Goal: Book appointment/travel/reservation

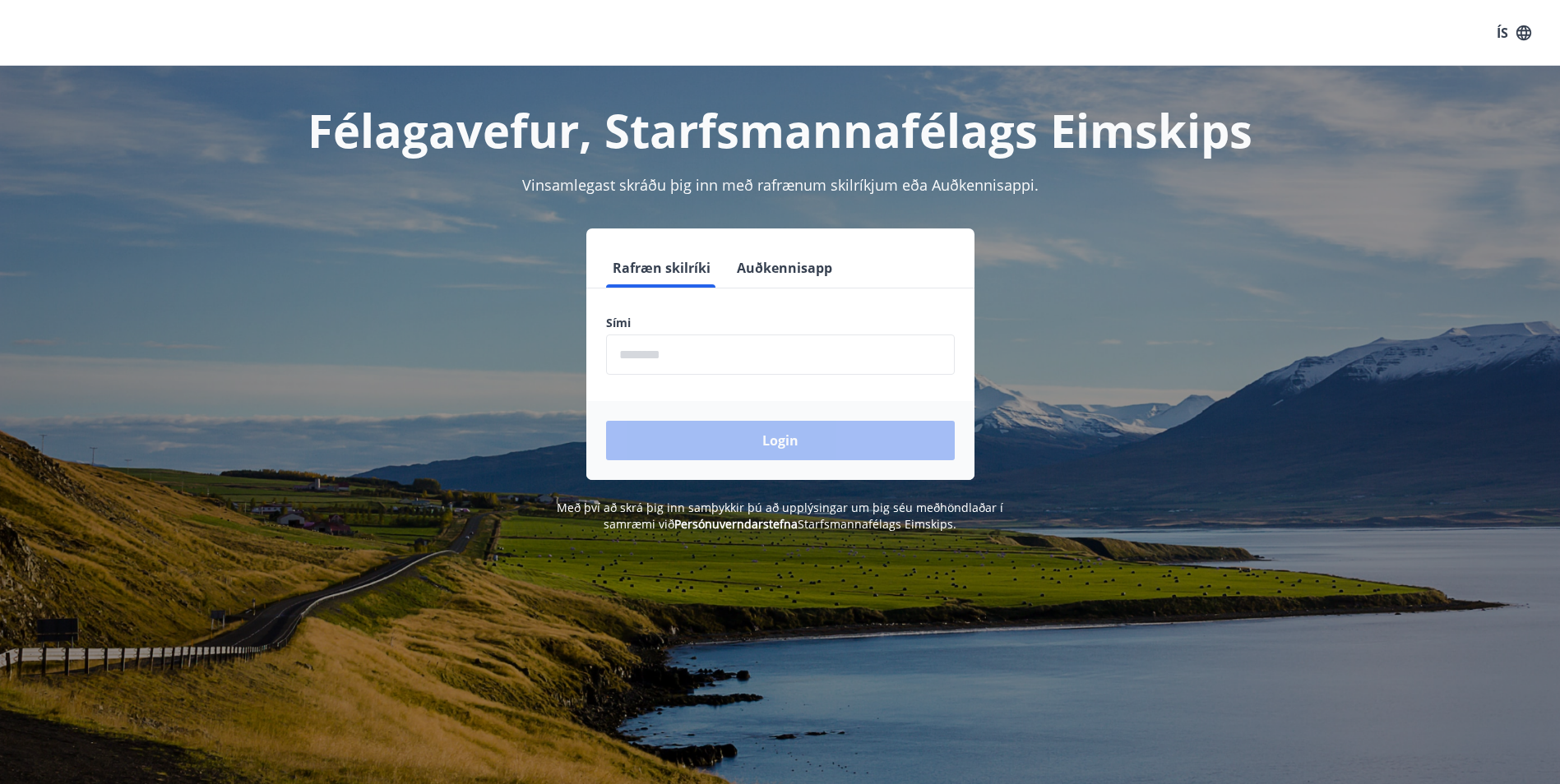
click at [694, 351] on input "phone" at bounding box center [780, 354] width 349 height 41
type input "********"
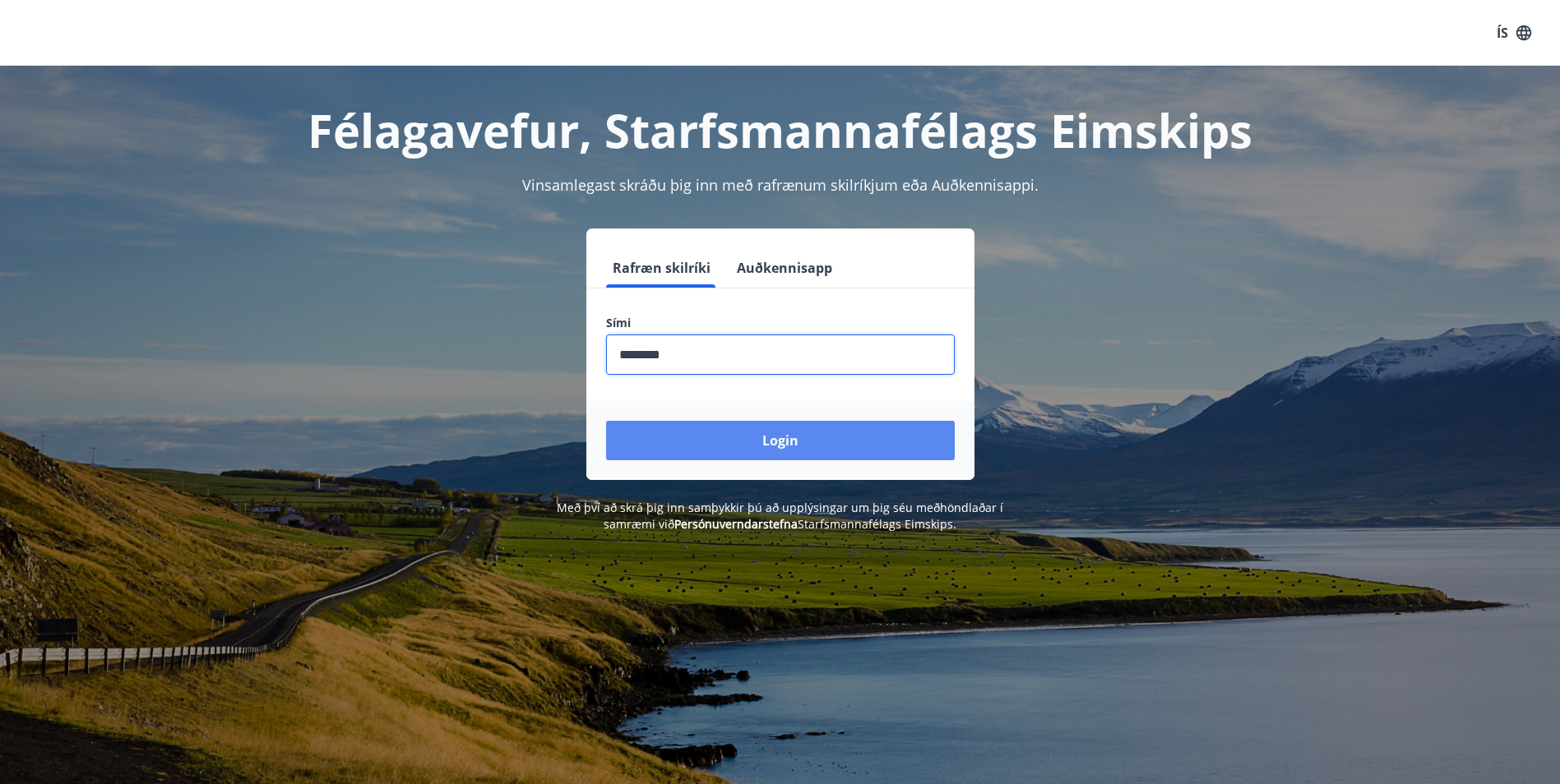
click at [800, 435] on button "Login" at bounding box center [780, 441] width 349 height 40
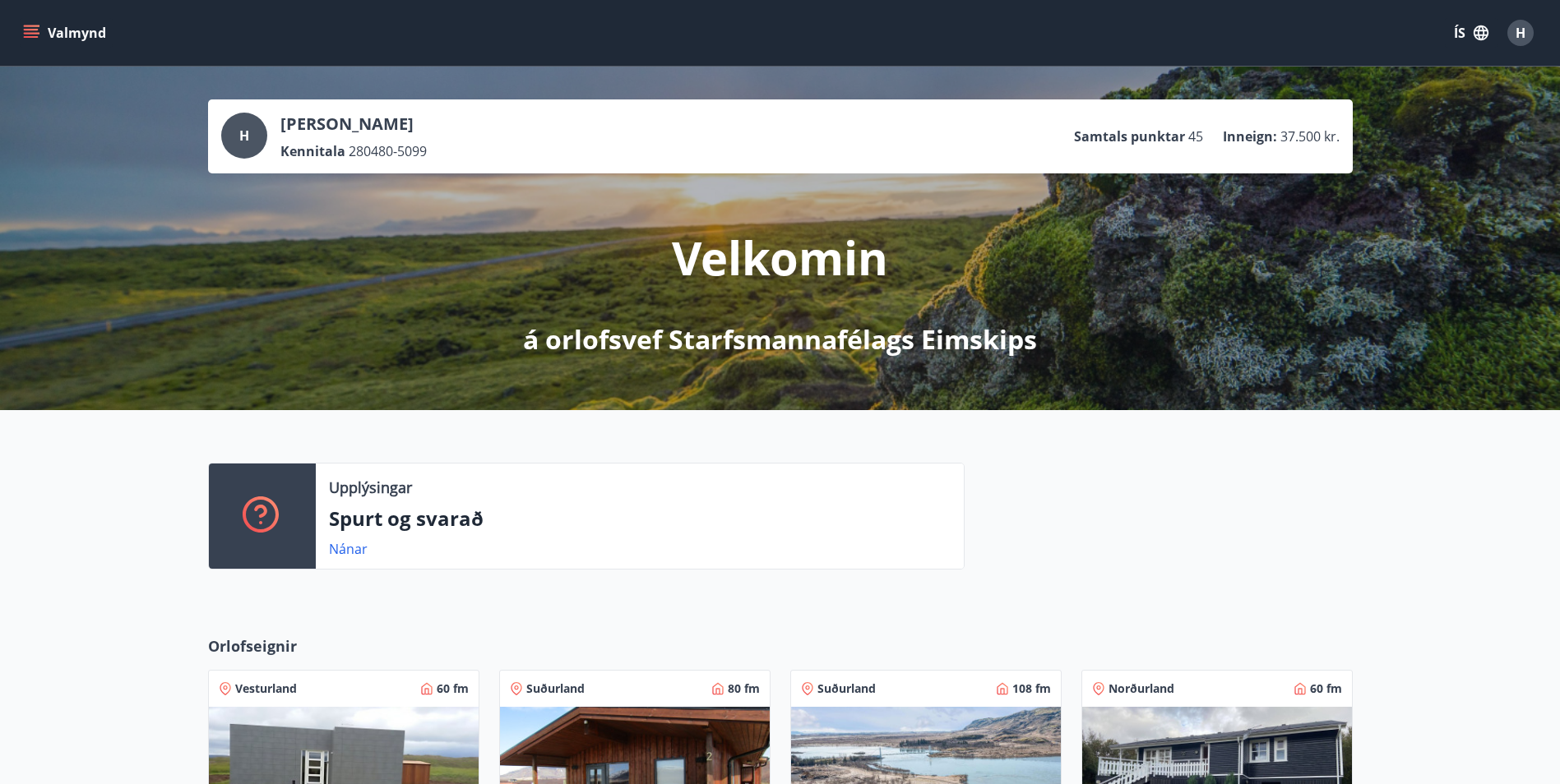
click at [34, 30] on icon "menu" at bounding box center [31, 30] width 14 height 2
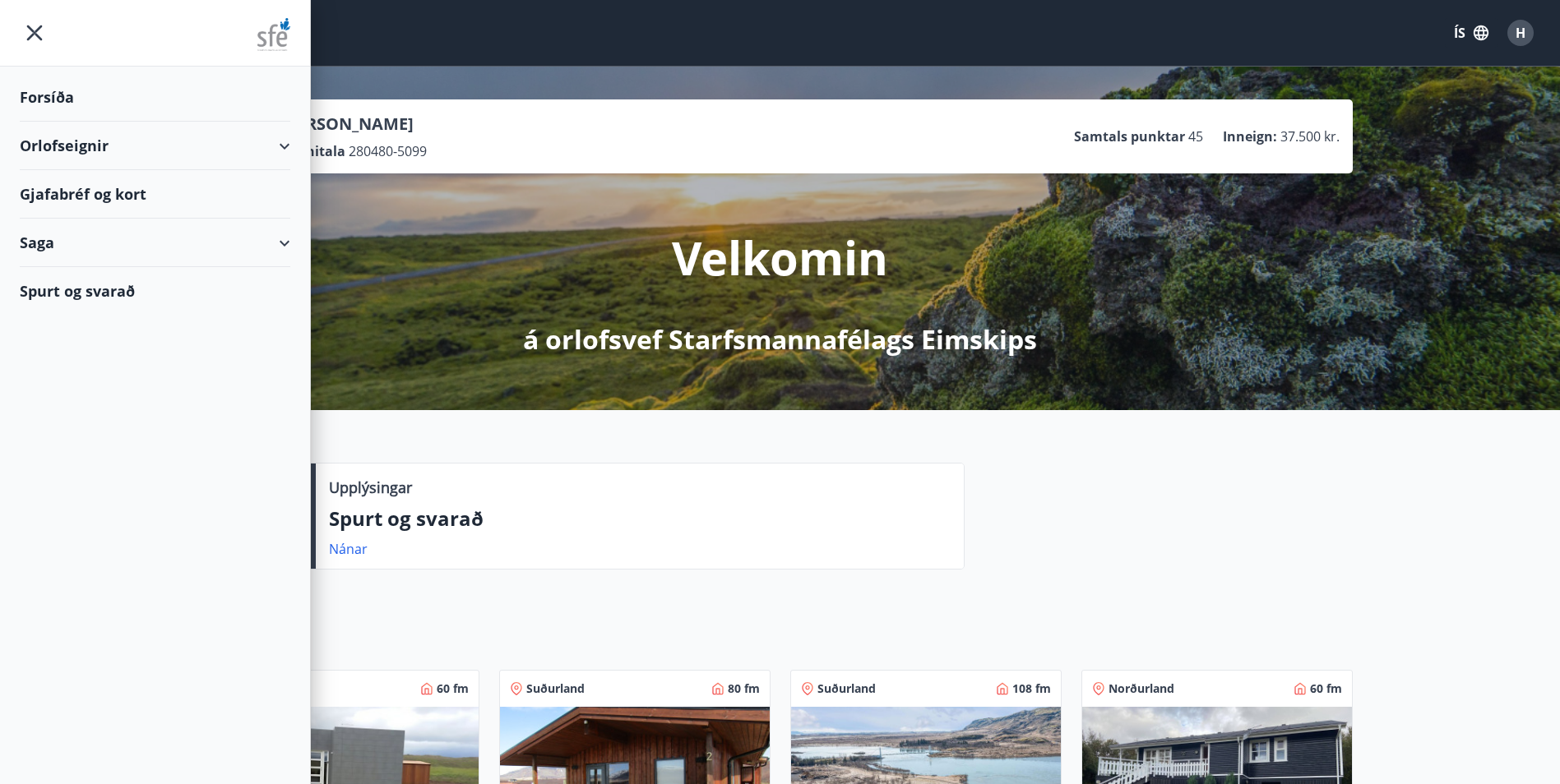
click at [48, 101] on div "Forsíða" at bounding box center [154, 98] width 270 height 49
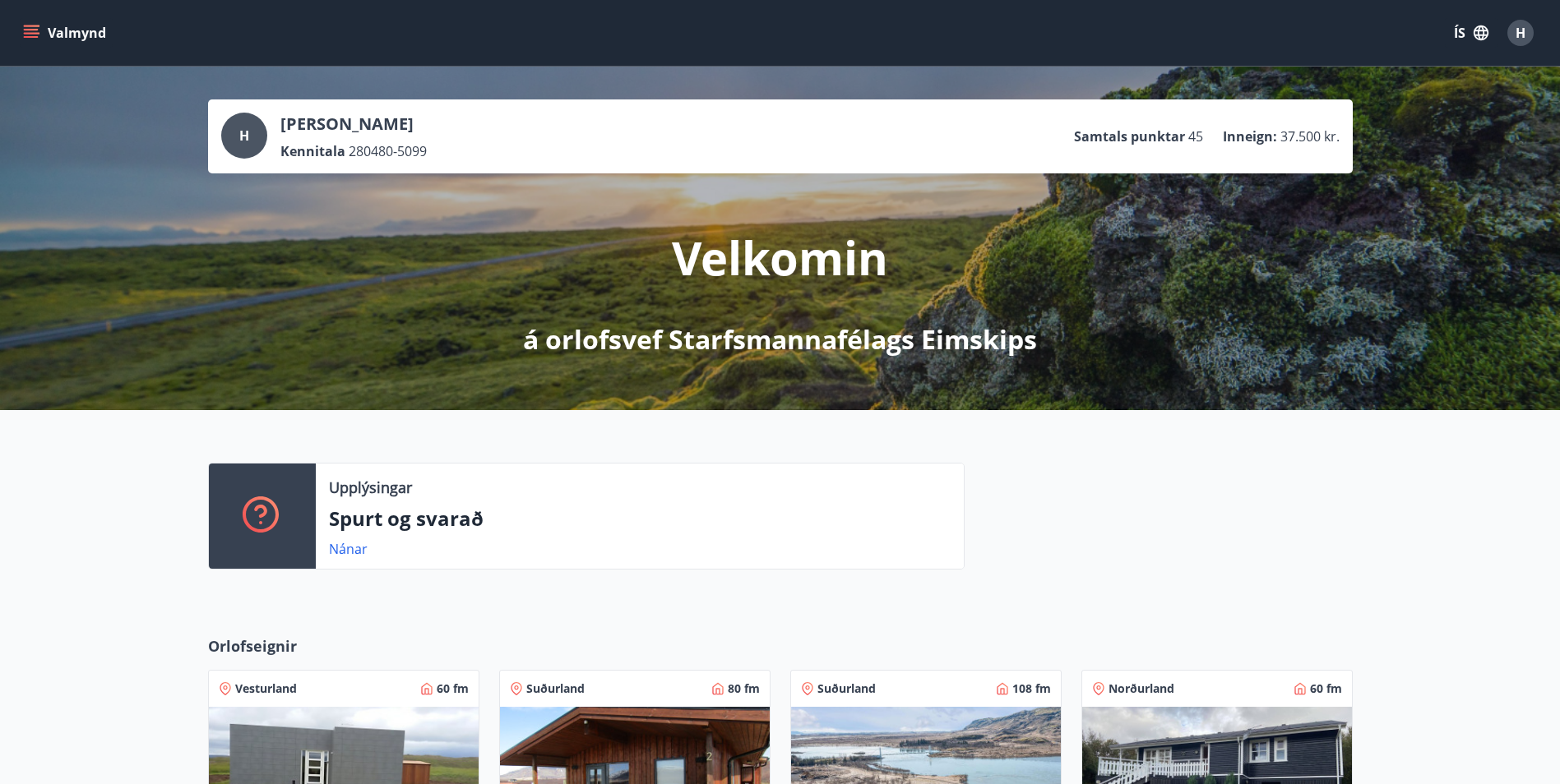
click at [31, 30] on icon "menu" at bounding box center [31, 30] width 14 height 2
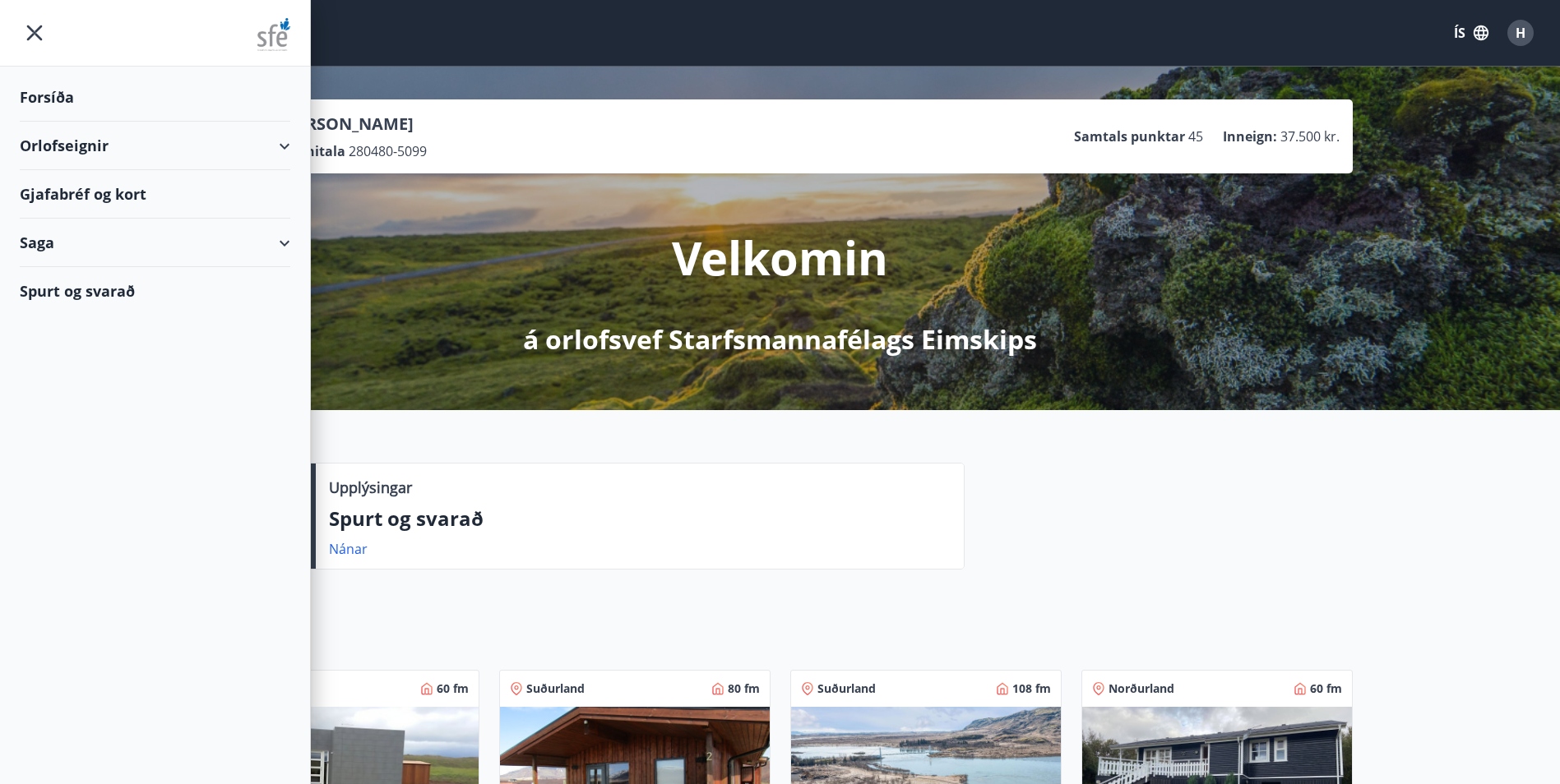
click at [65, 196] on div "Gjafabréf og kort" at bounding box center [154, 194] width 270 height 49
click at [102, 192] on div "Gjafabréf og kort" at bounding box center [154, 194] width 270 height 49
click at [86, 146] on div "Orlofseignir" at bounding box center [154, 146] width 270 height 49
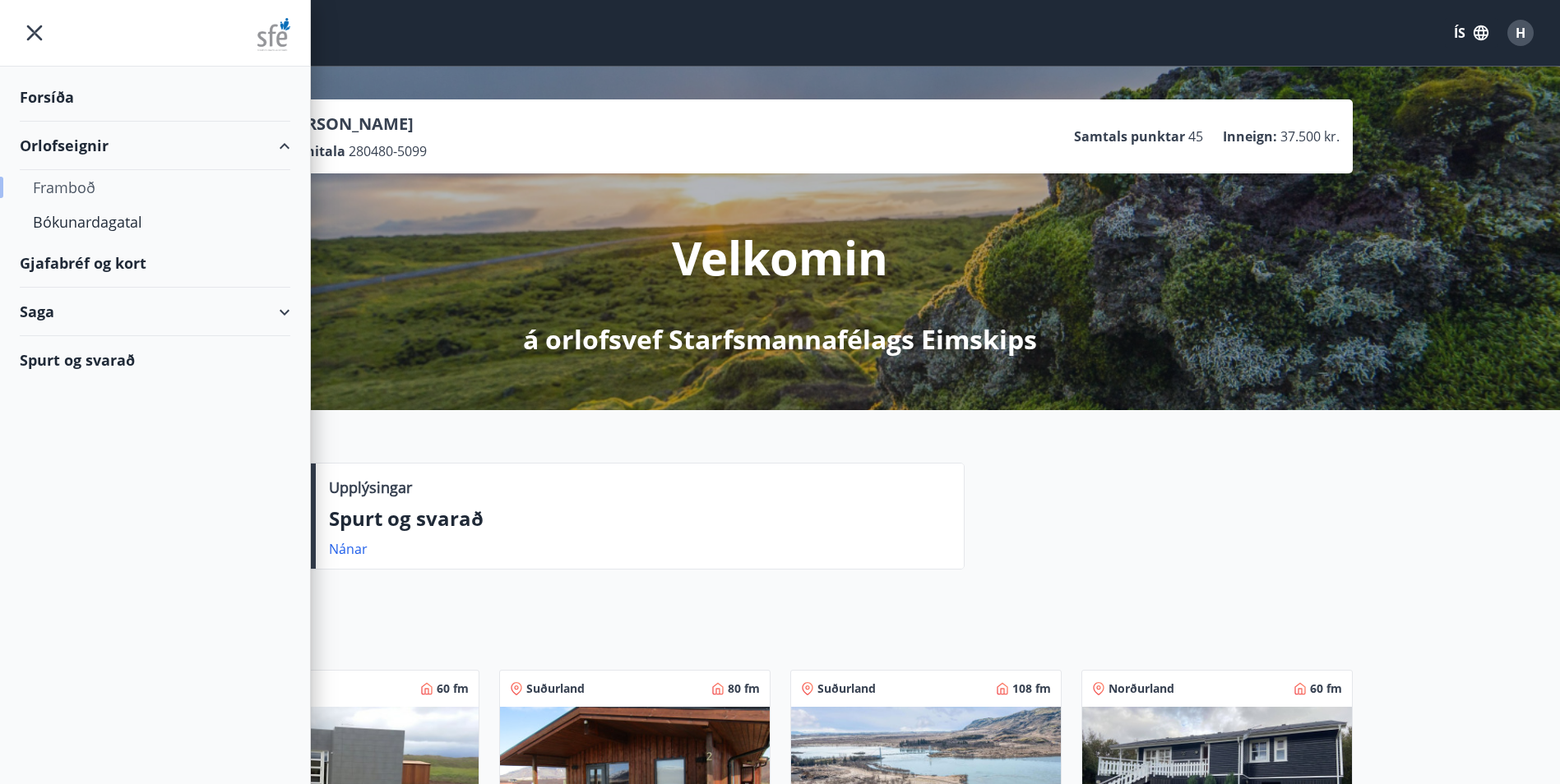
click at [86, 188] on div "Framboð" at bounding box center [154, 187] width 244 height 34
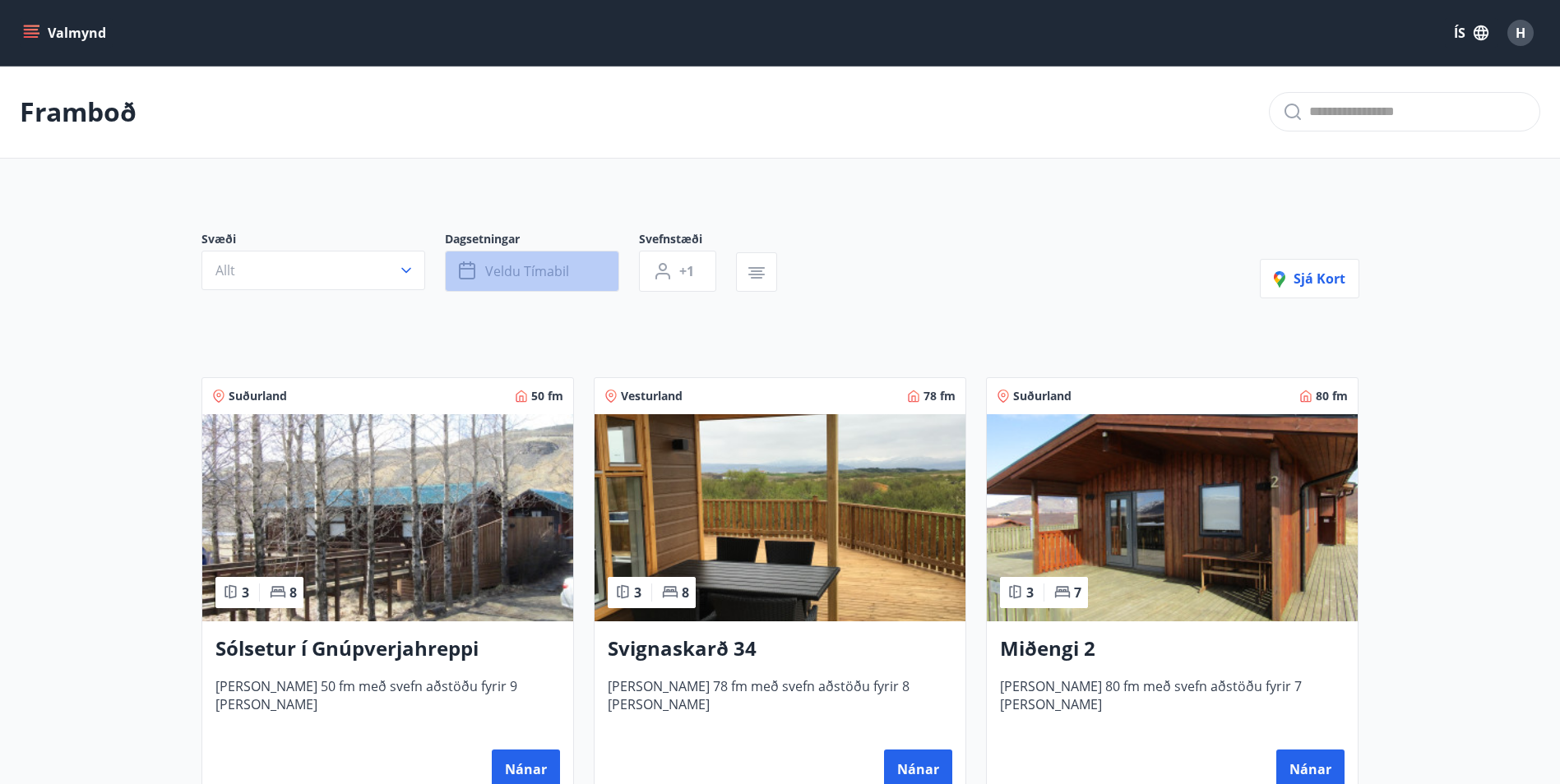
click at [595, 273] on button "Veldu tímabil" at bounding box center [531, 272] width 174 height 42
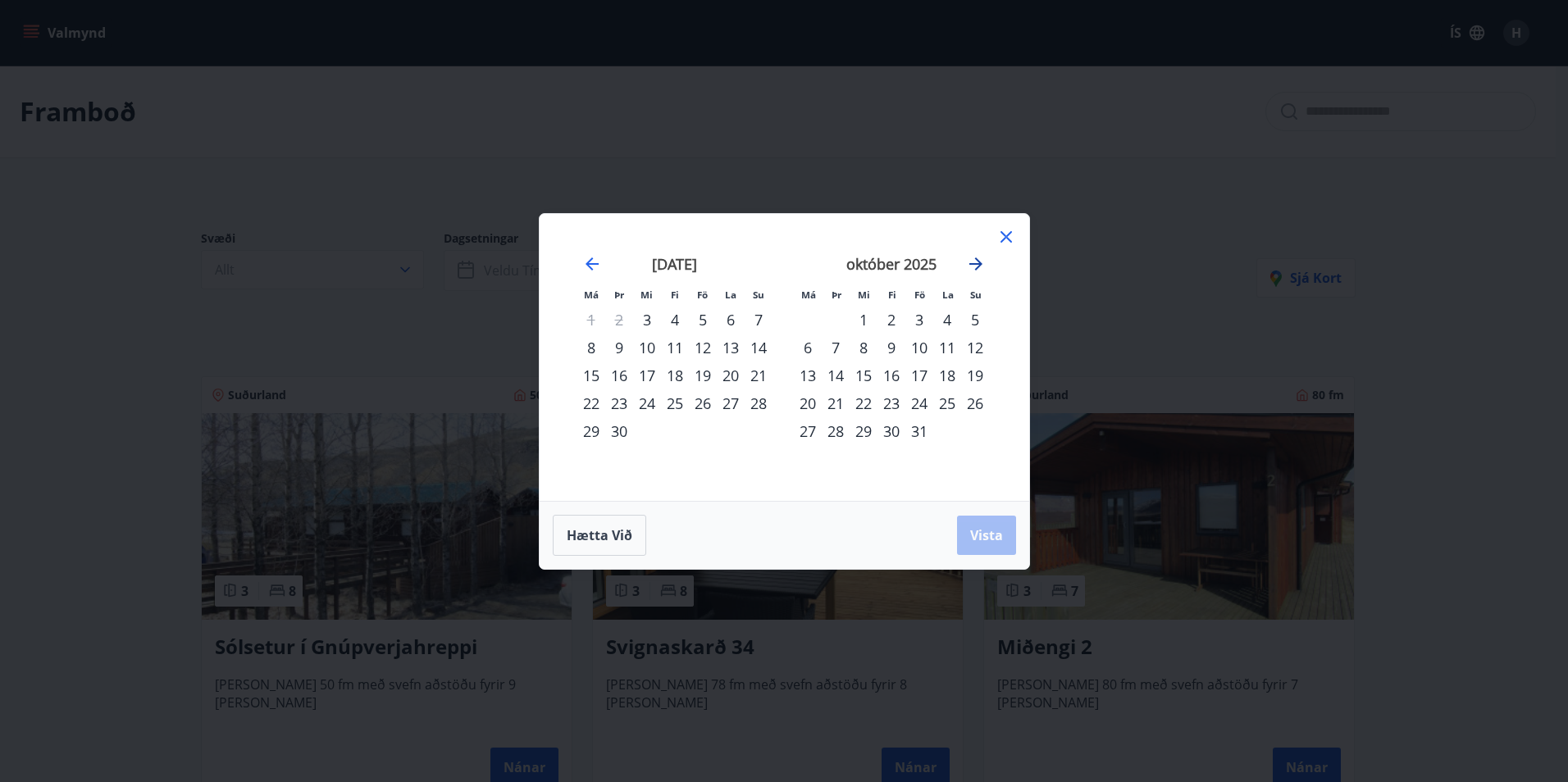
click at [980, 260] on icon "Move forward to switch to the next month." at bounding box center [976, 264] width 20 height 20
click at [974, 261] on icon "Move forward to switch to the next month." at bounding box center [976, 264] width 20 height 20
click at [663, 268] on strong "janúar 2026" at bounding box center [675, 264] width 81 height 20
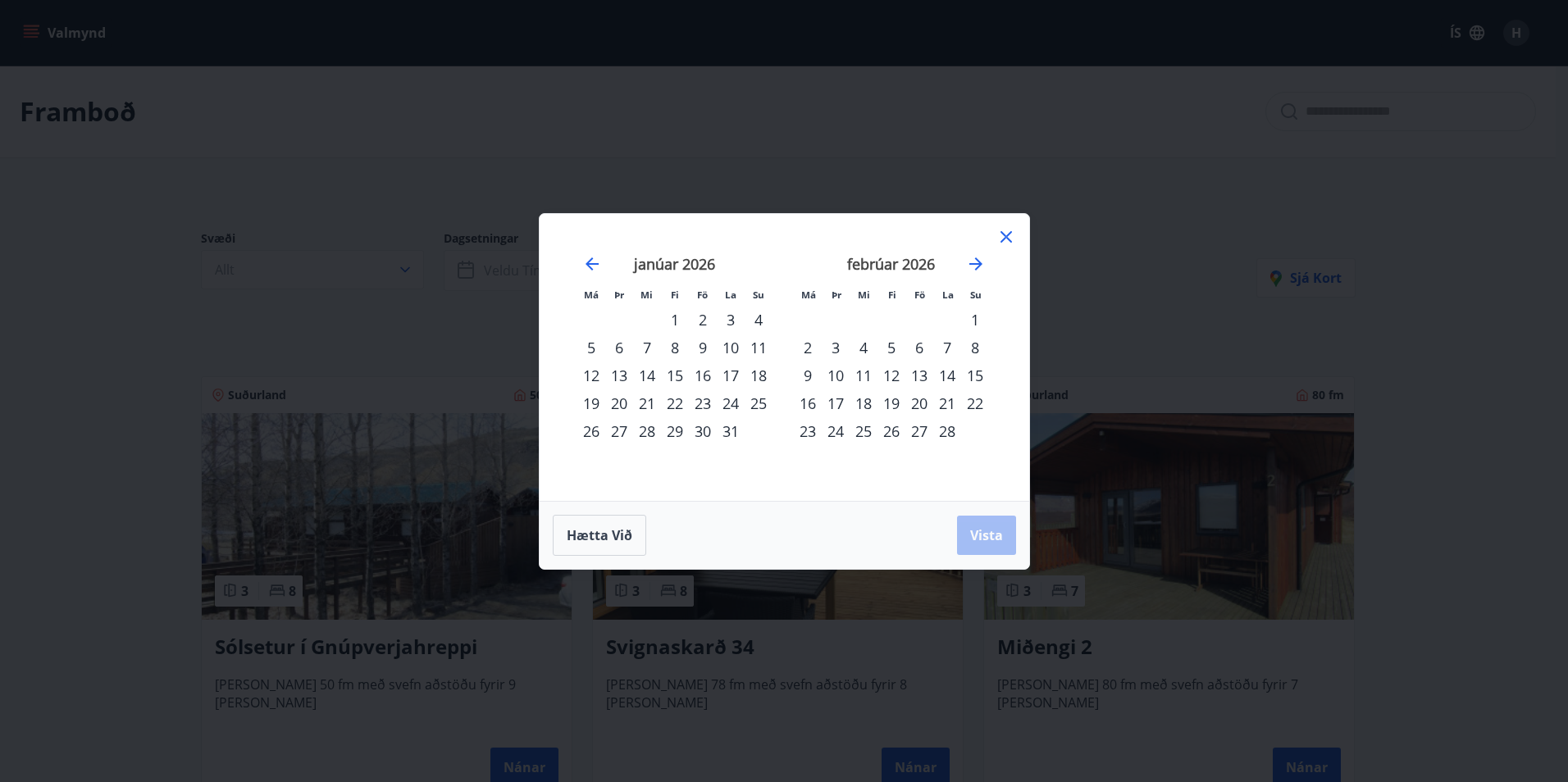
click at [673, 321] on div "1" at bounding box center [675, 320] width 28 height 28
click at [987, 532] on span "Vista" at bounding box center [987, 535] width 32 height 18
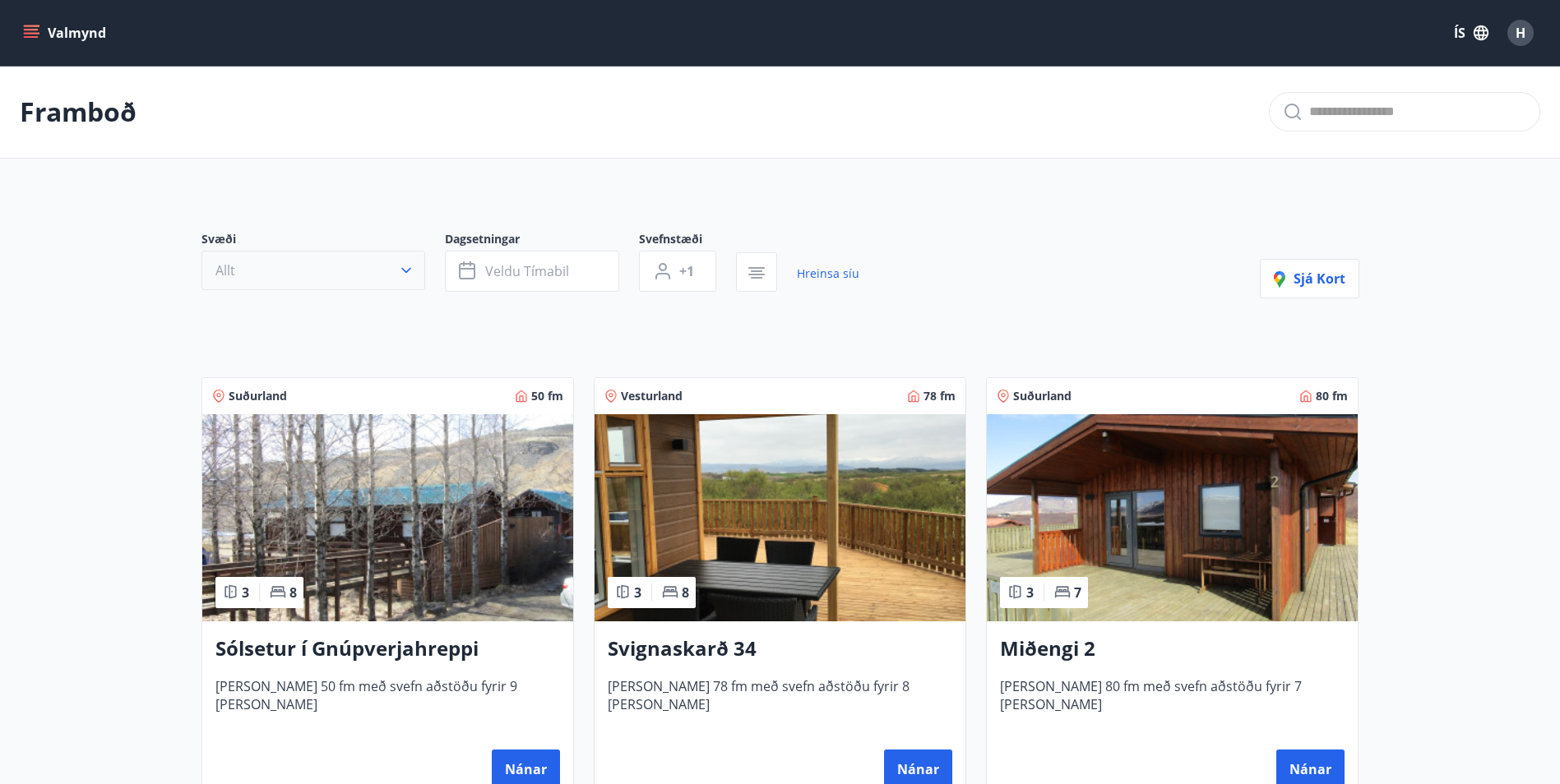
click at [403, 274] on icon "button" at bounding box center [406, 270] width 16 height 16
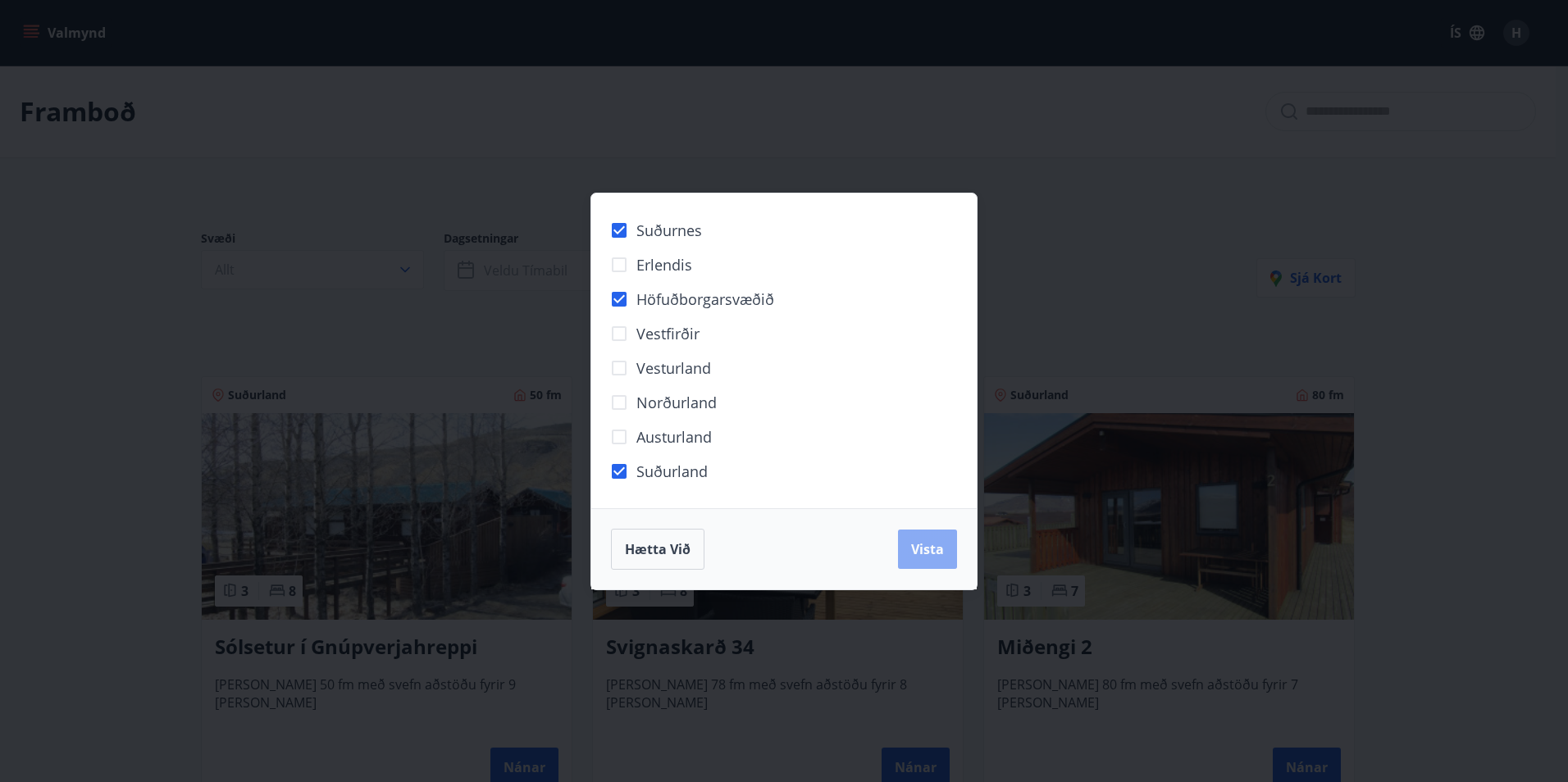
click at [937, 553] on span "Vista" at bounding box center [927, 550] width 32 height 18
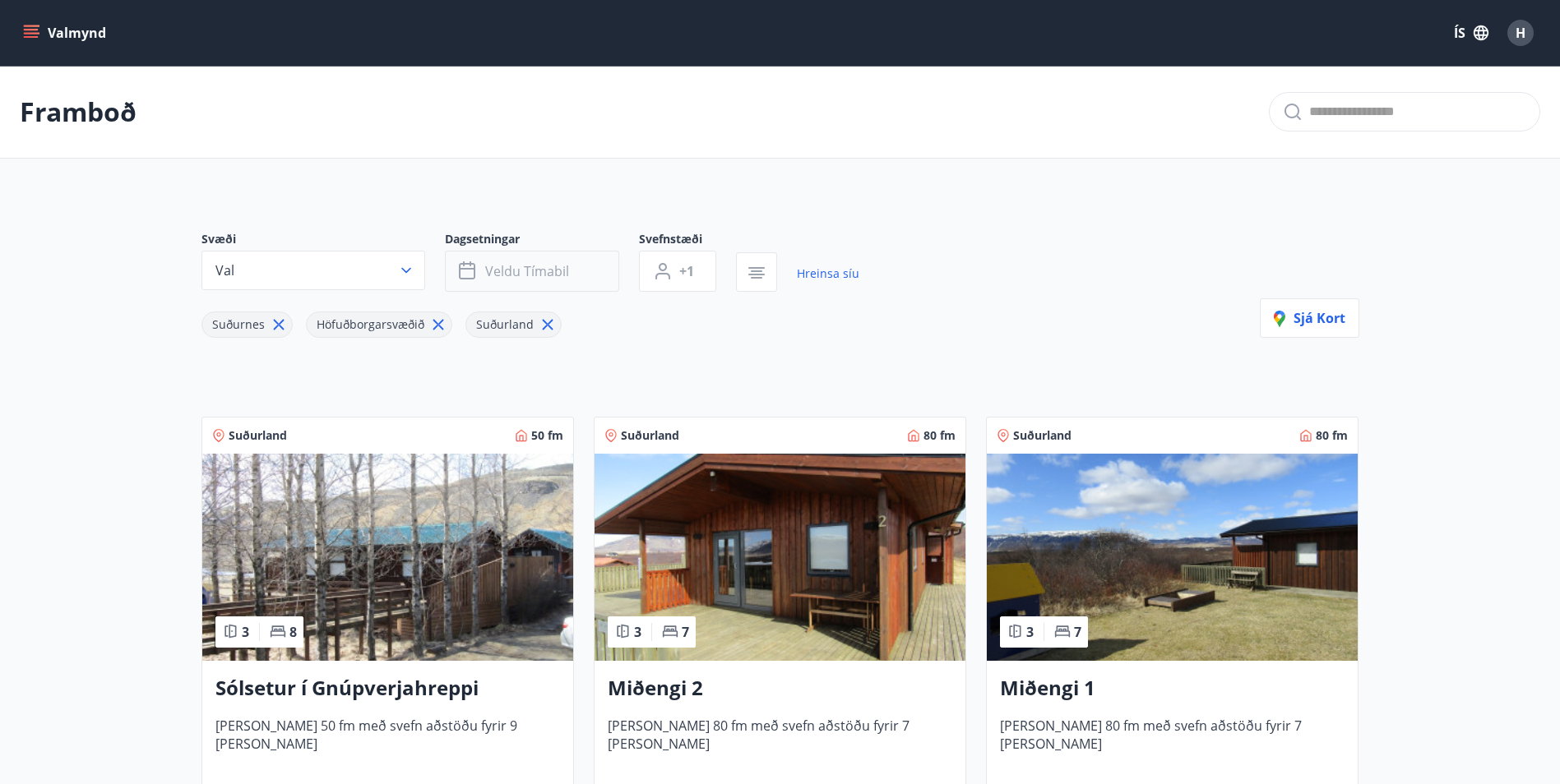
click at [598, 276] on button "Veldu tímabil" at bounding box center [531, 272] width 174 height 42
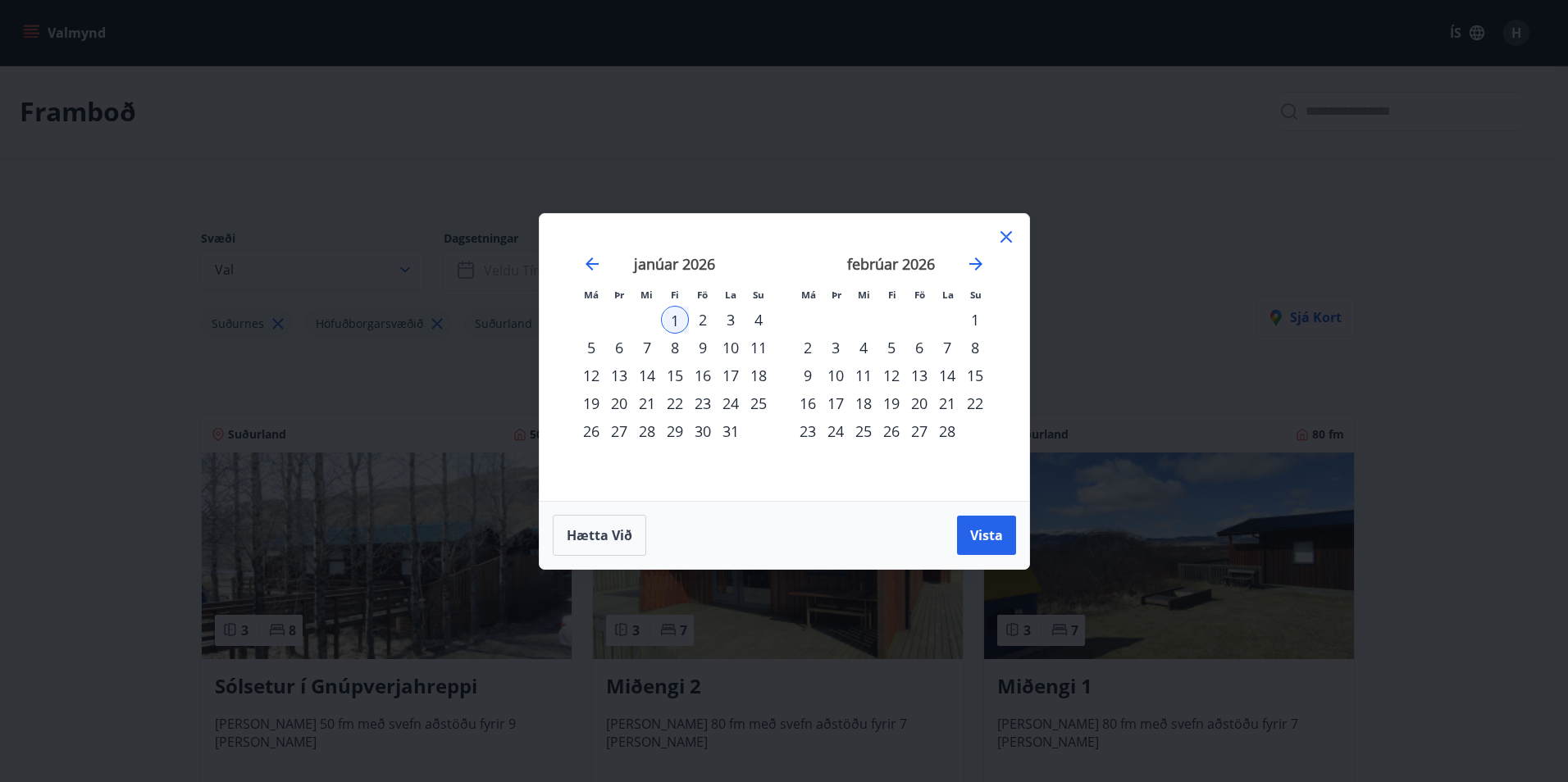
click at [672, 322] on div "1" at bounding box center [675, 320] width 28 height 28
click at [988, 540] on span "Vista" at bounding box center [987, 535] width 32 height 18
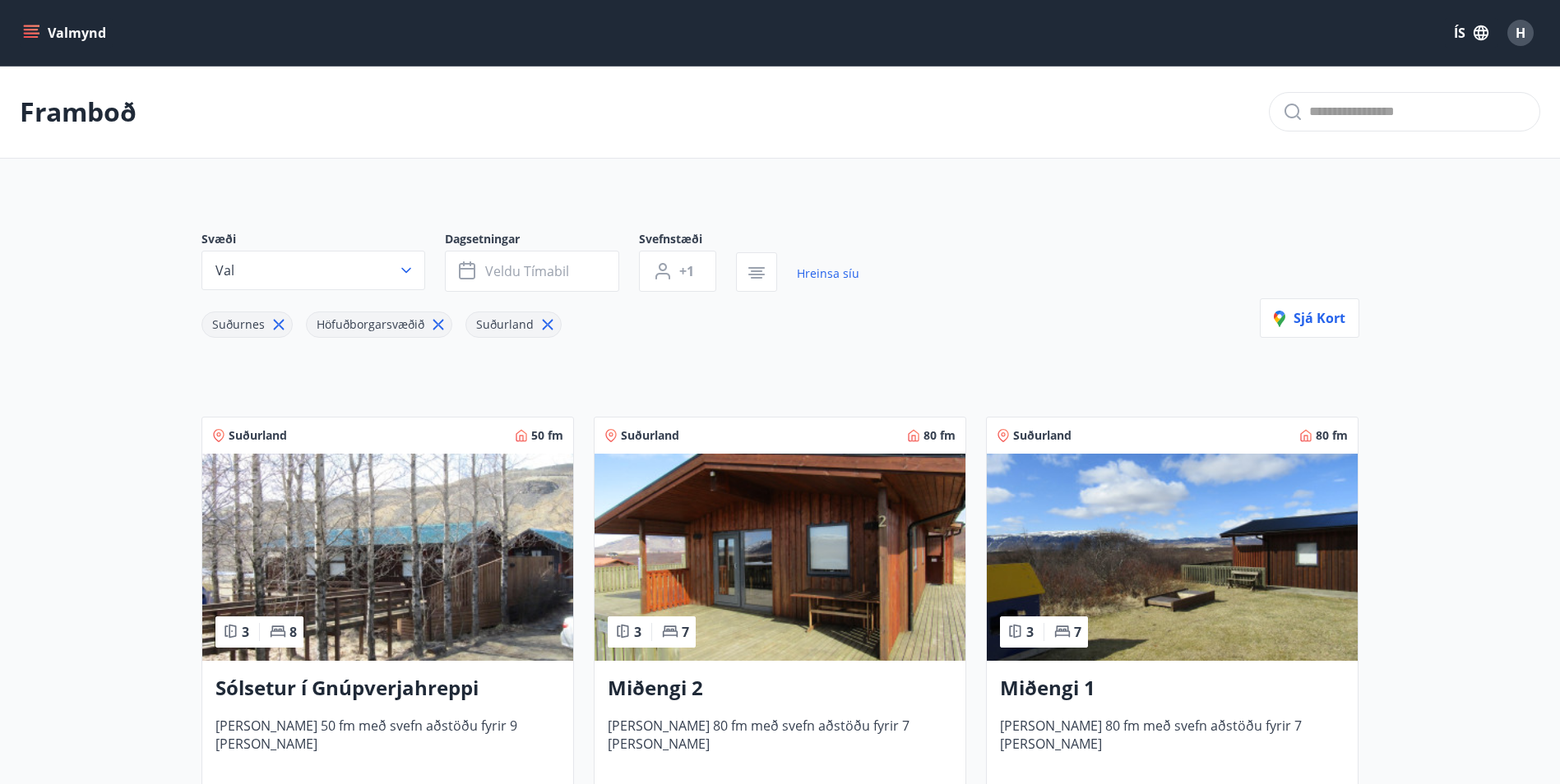
click at [136, 341] on main "Framboð Svæði Val Dagsetningar Veldu tímabil Svefnstæði +1 Hreinsa síu Suðurnes…" at bounding box center [780, 684] width 1560 height 1236
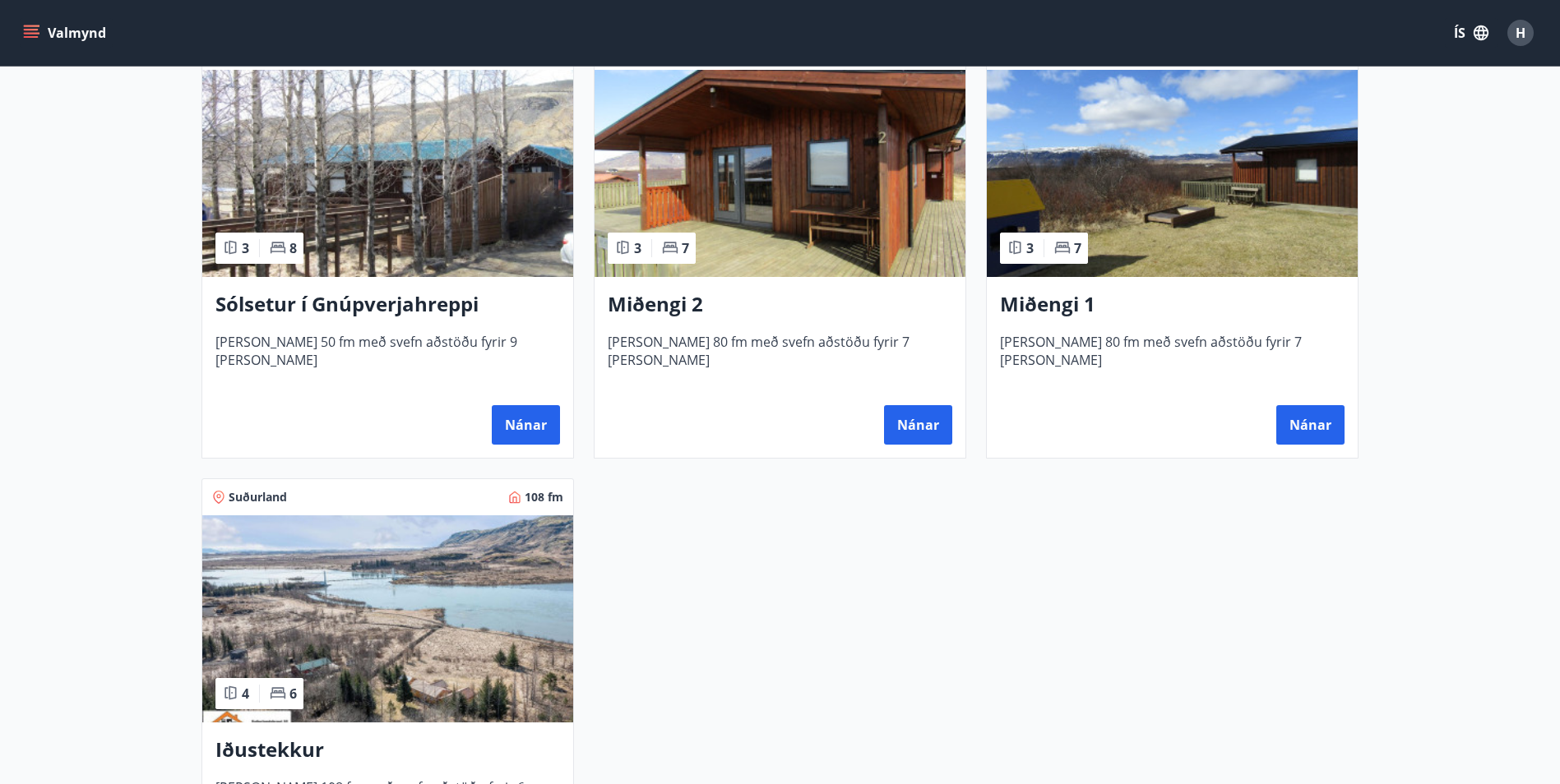
scroll to position [575, 0]
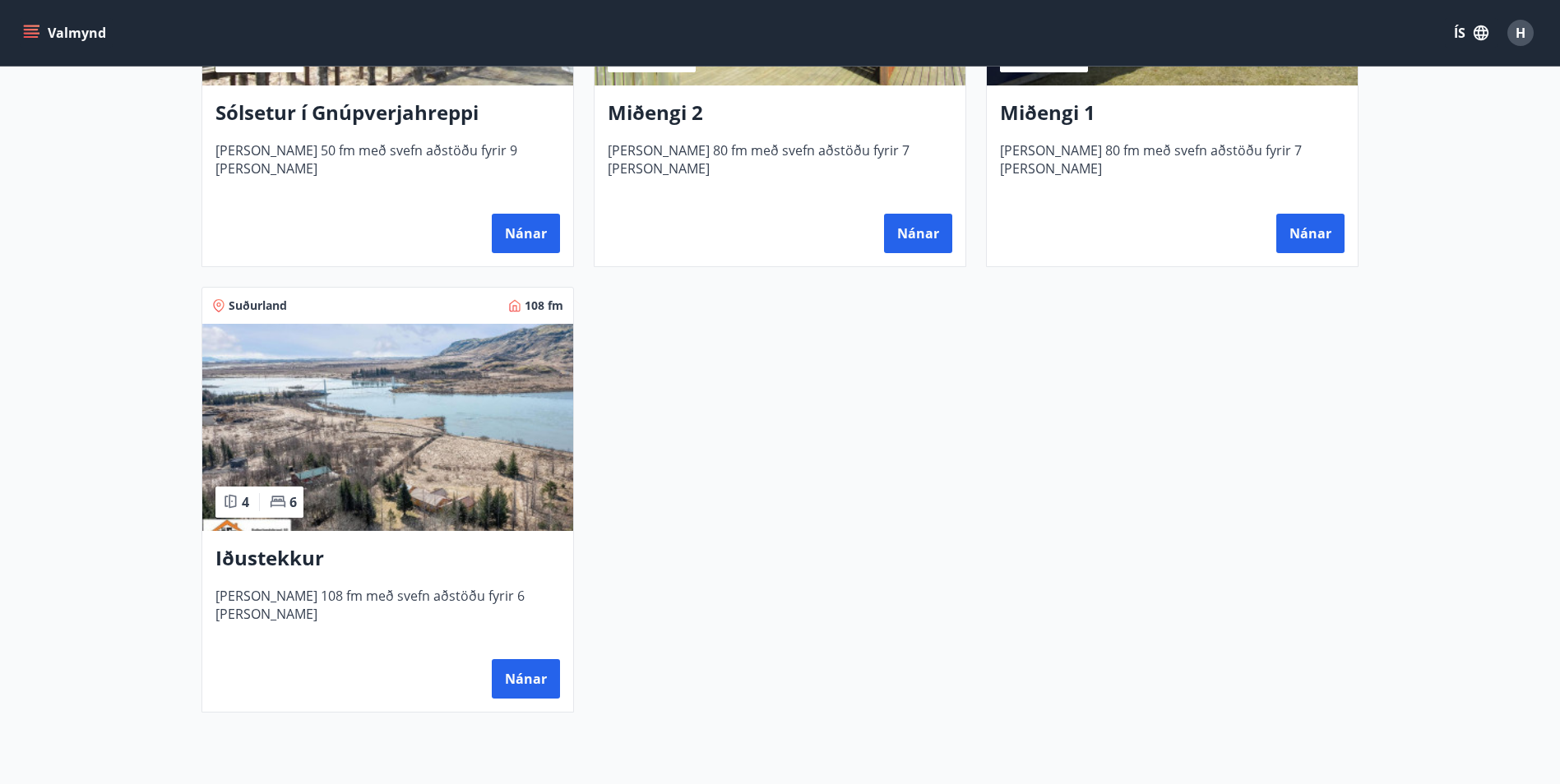
click at [380, 465] on img at bounding box center [388, 427] width 371 height 207
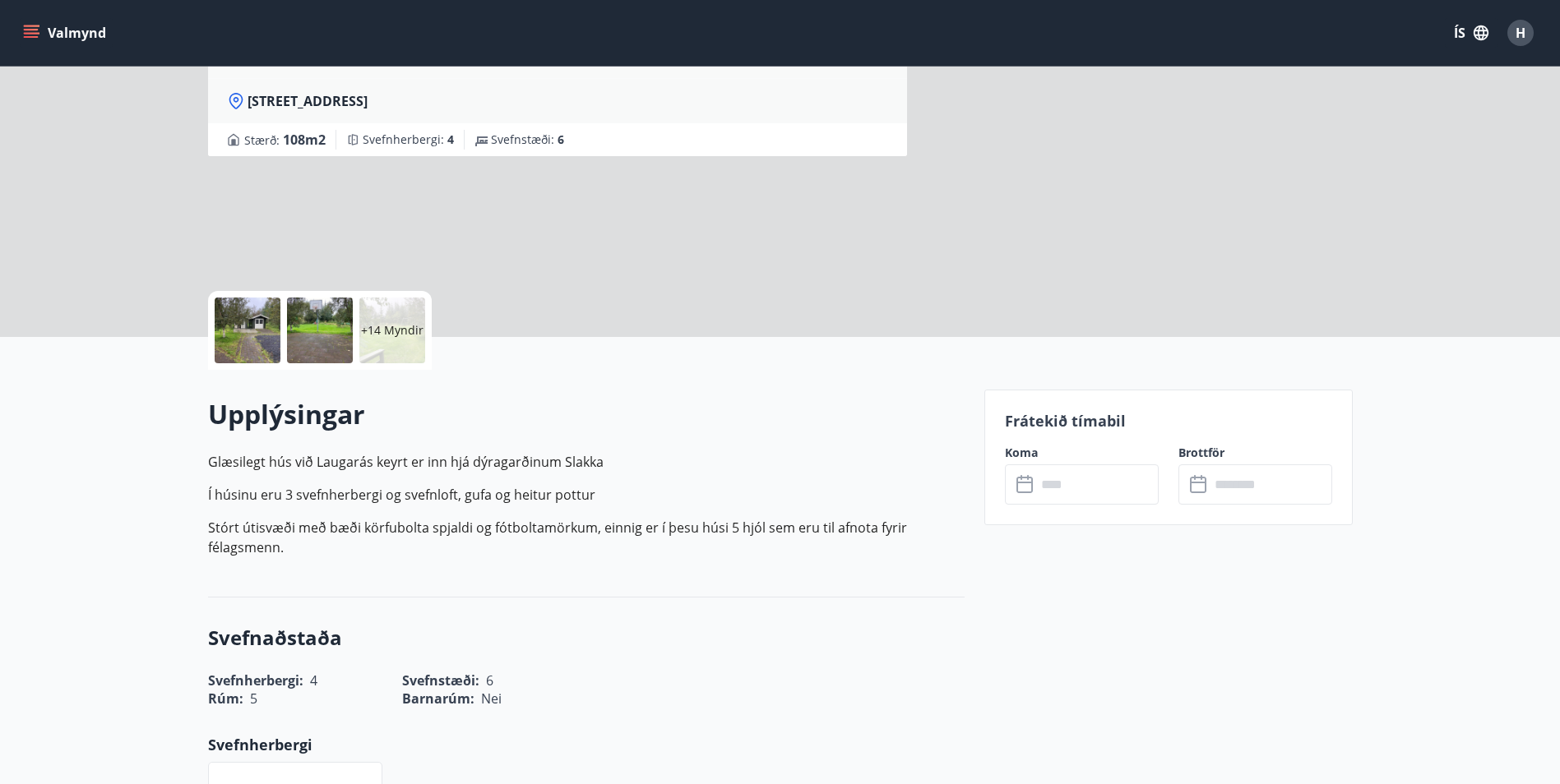
scroll to position [191, 0]
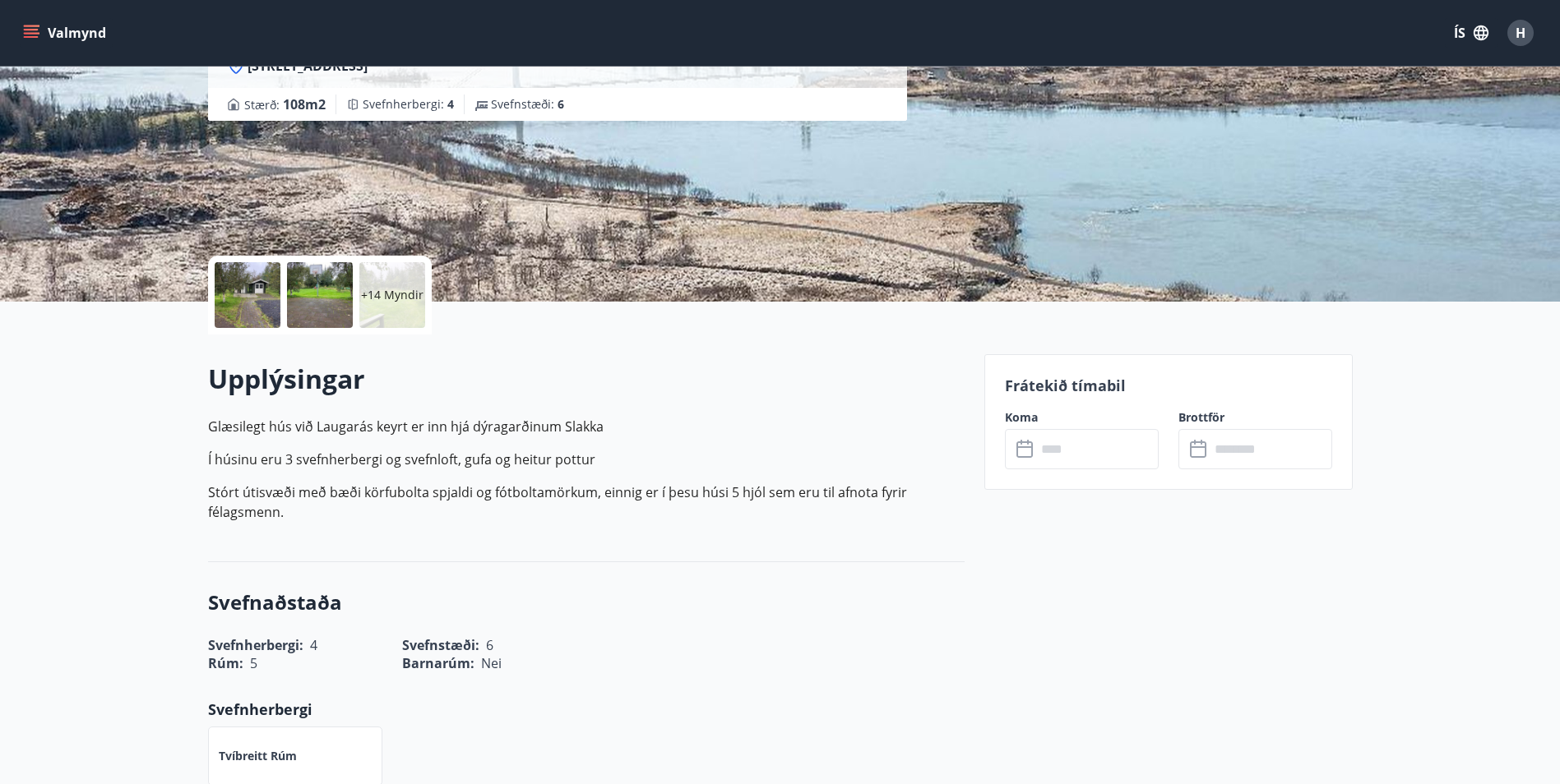
click at [270, 285] on div at bounding box center [248, 294] width 66 height 66
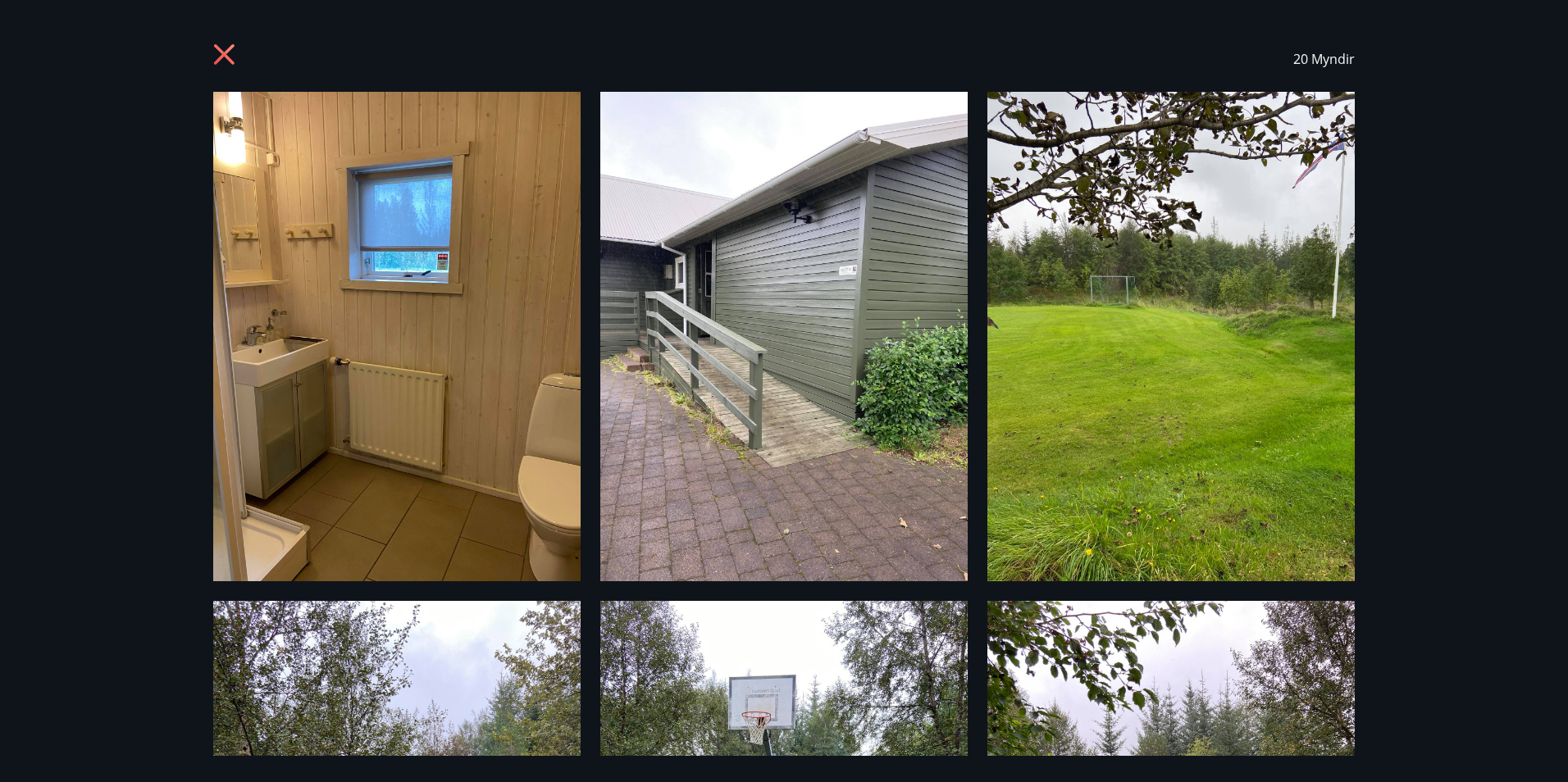
click at [227, 57] on icon at bounding box center [224, 54] width 21 height 21
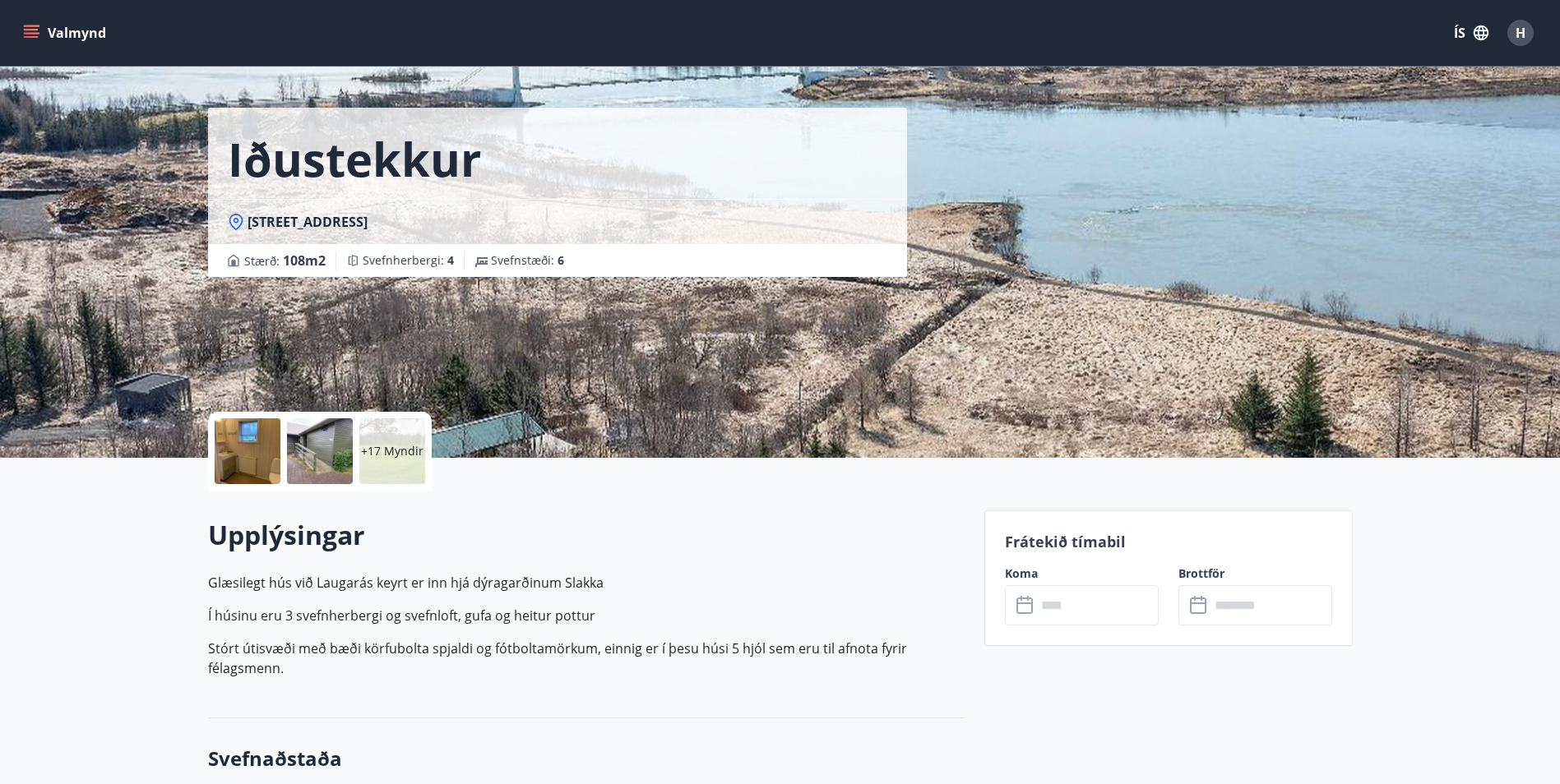
scroll to position [0, 0]
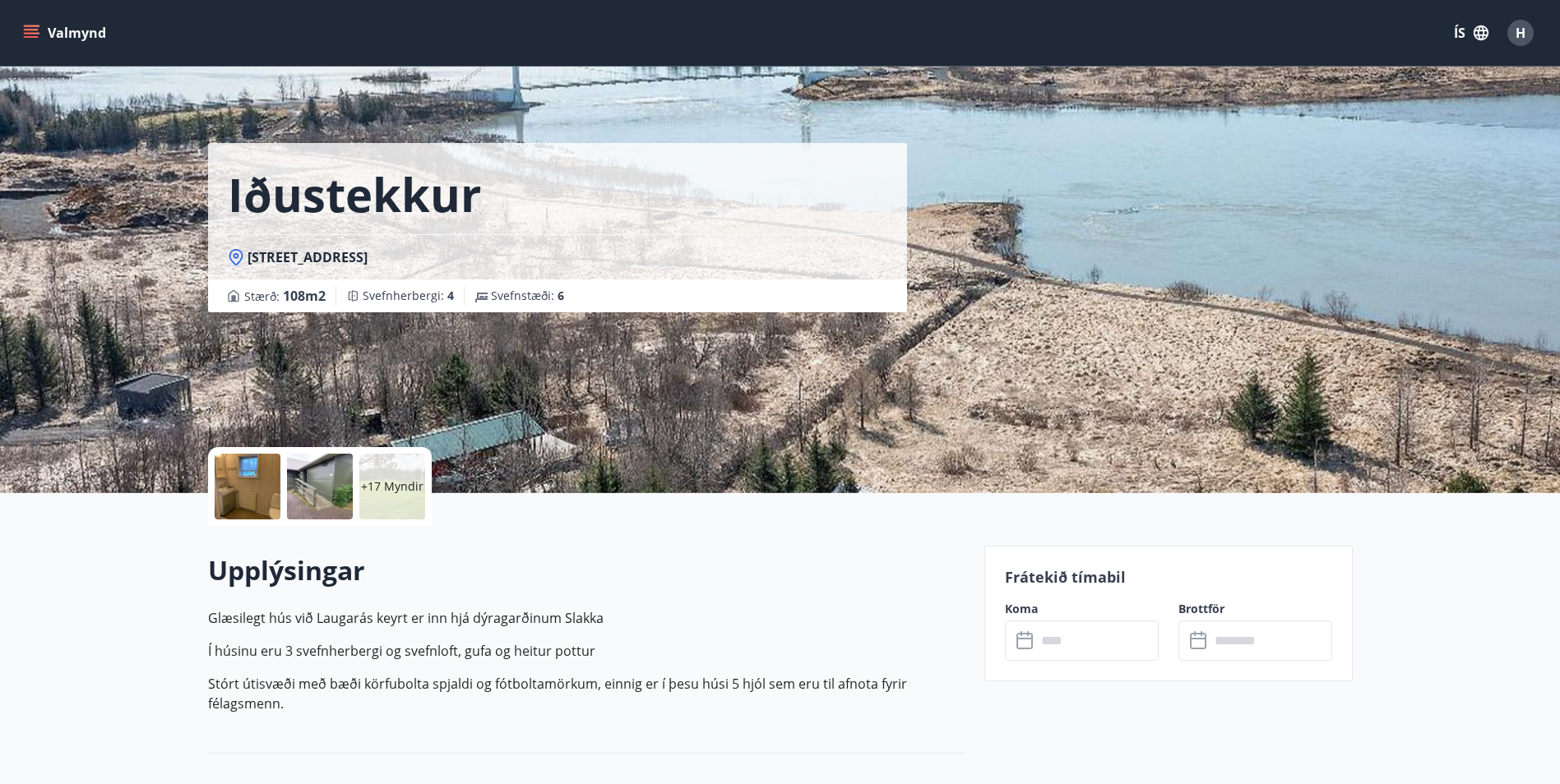
click at [32, 32] on icon "menu" at bounding box center [31, 33] width 16 height 16
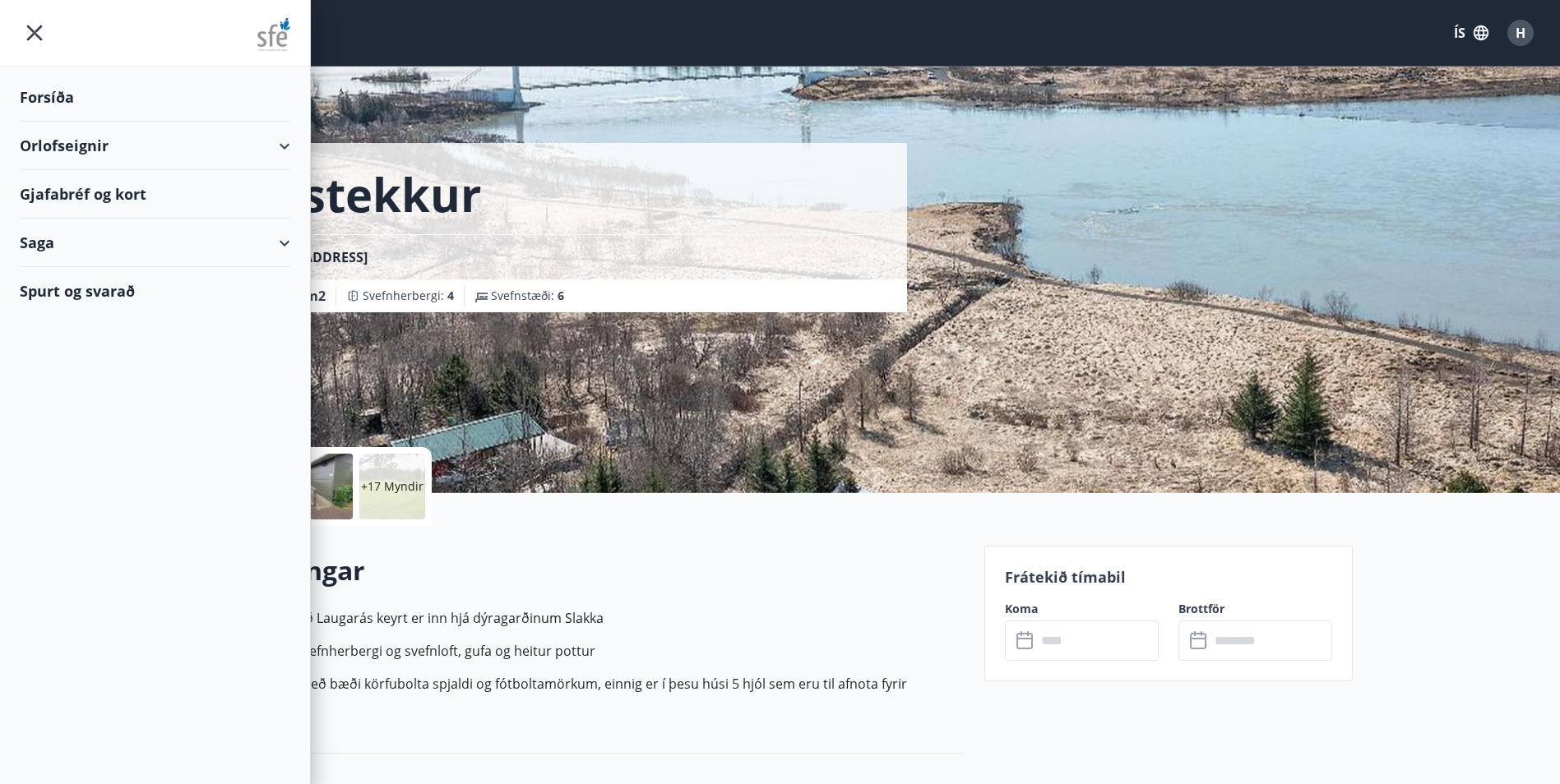
click at [64, 97] on div "Forsíða" at bounding box center [154, 98] width 270 height 49
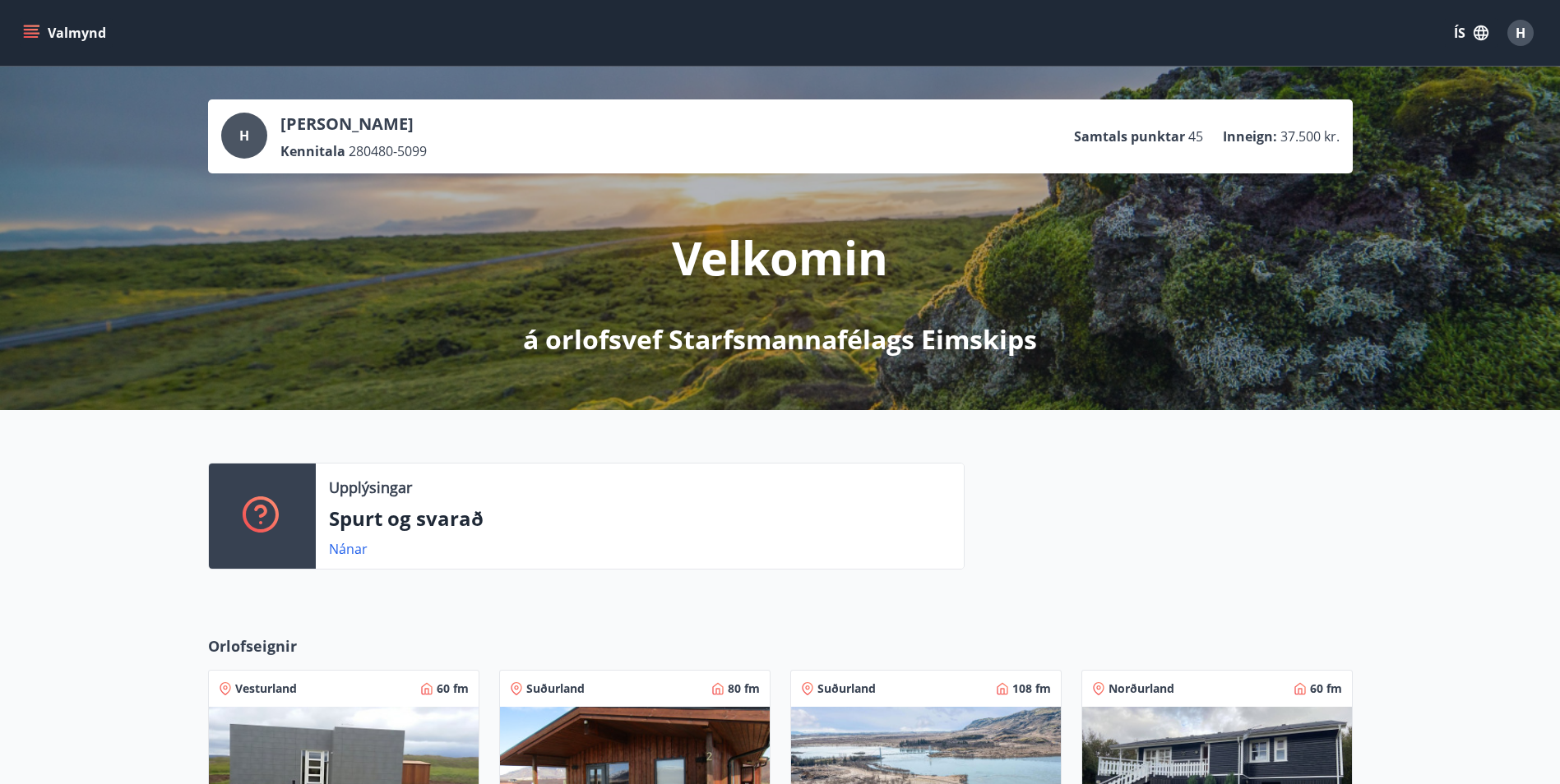
click at [26, 30] on icon "menu" at bounding box center [31, 30] width 14 height 2
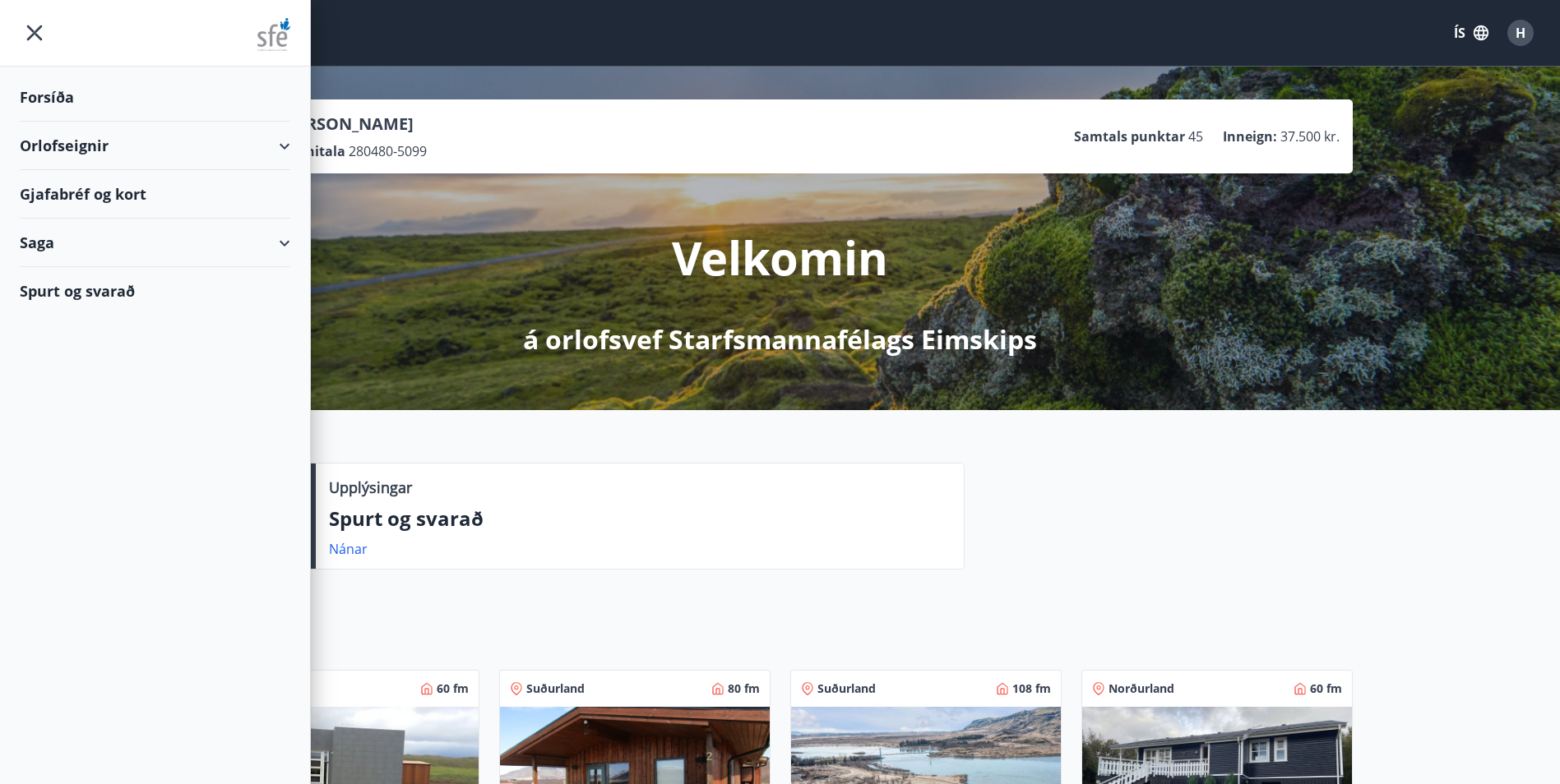
click at [60, 144] on div "Orlofseignir" at bounding box center [154, 146] width 270 height 49
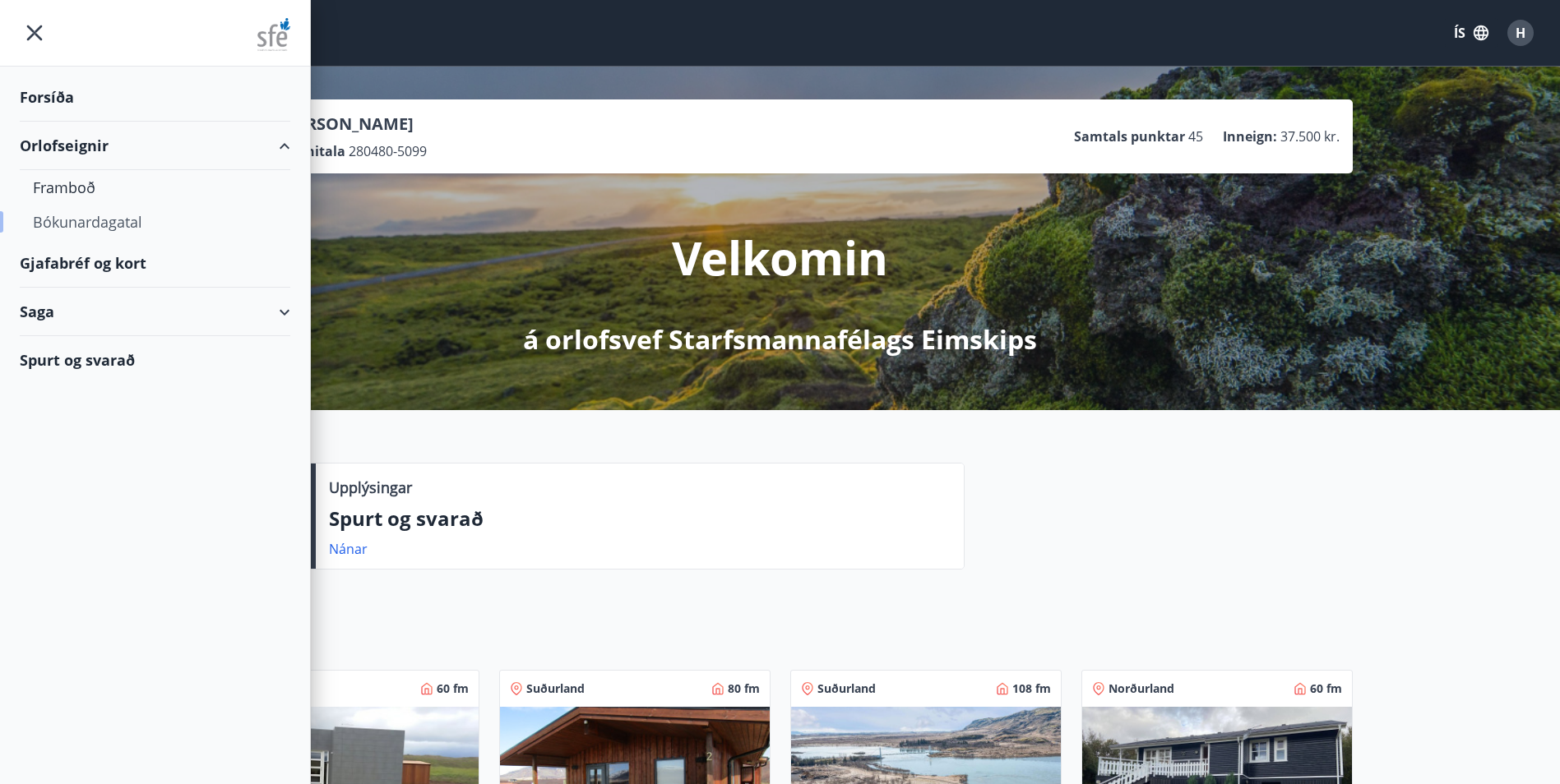
click at [59, 221] on div "Bókunardagatal" at bounding box center [154, 222] width 244 height 34
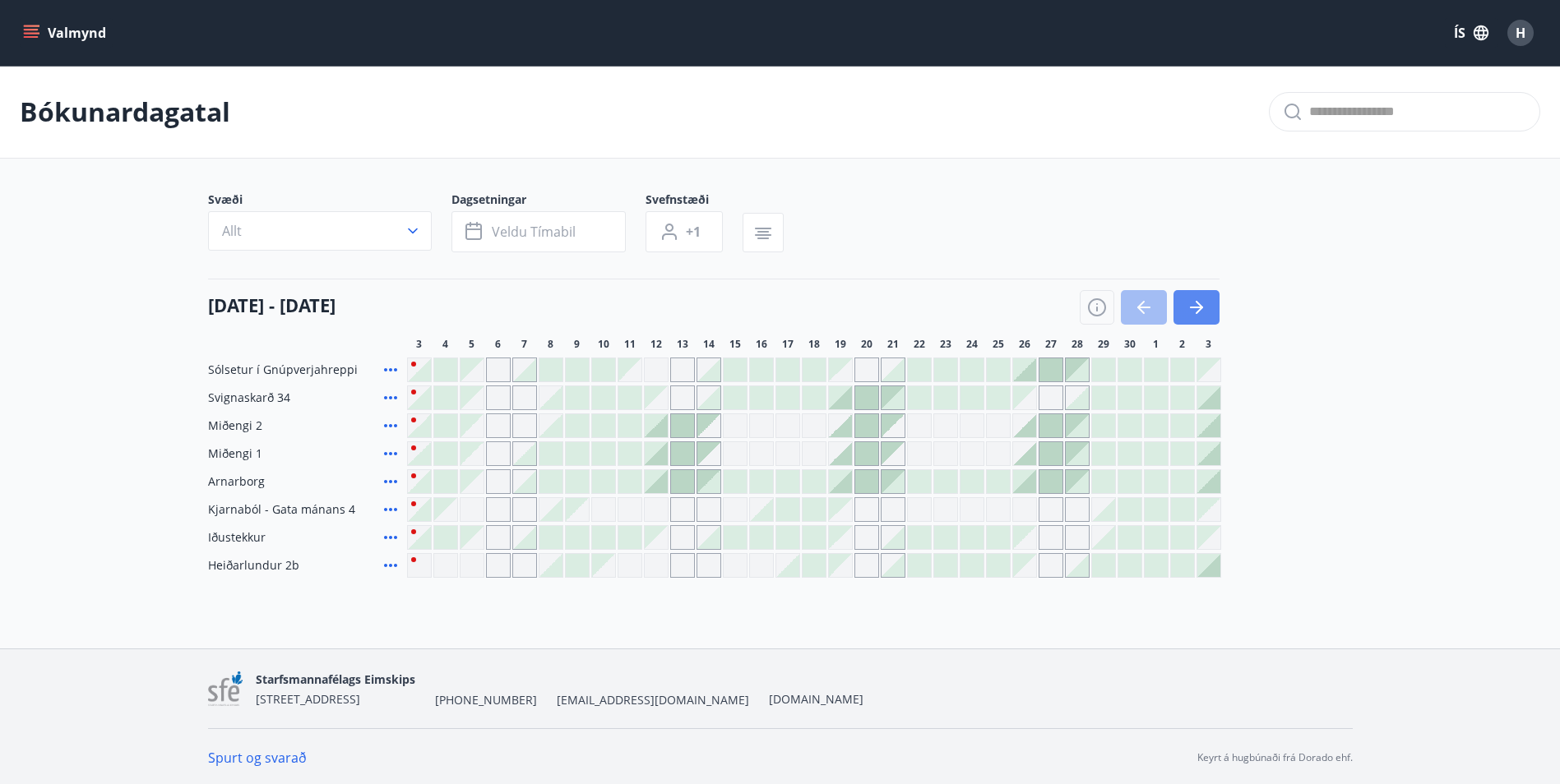
click at [1193, 312] on icon "button" at bounding box center [1197, 308] width 20 height 20
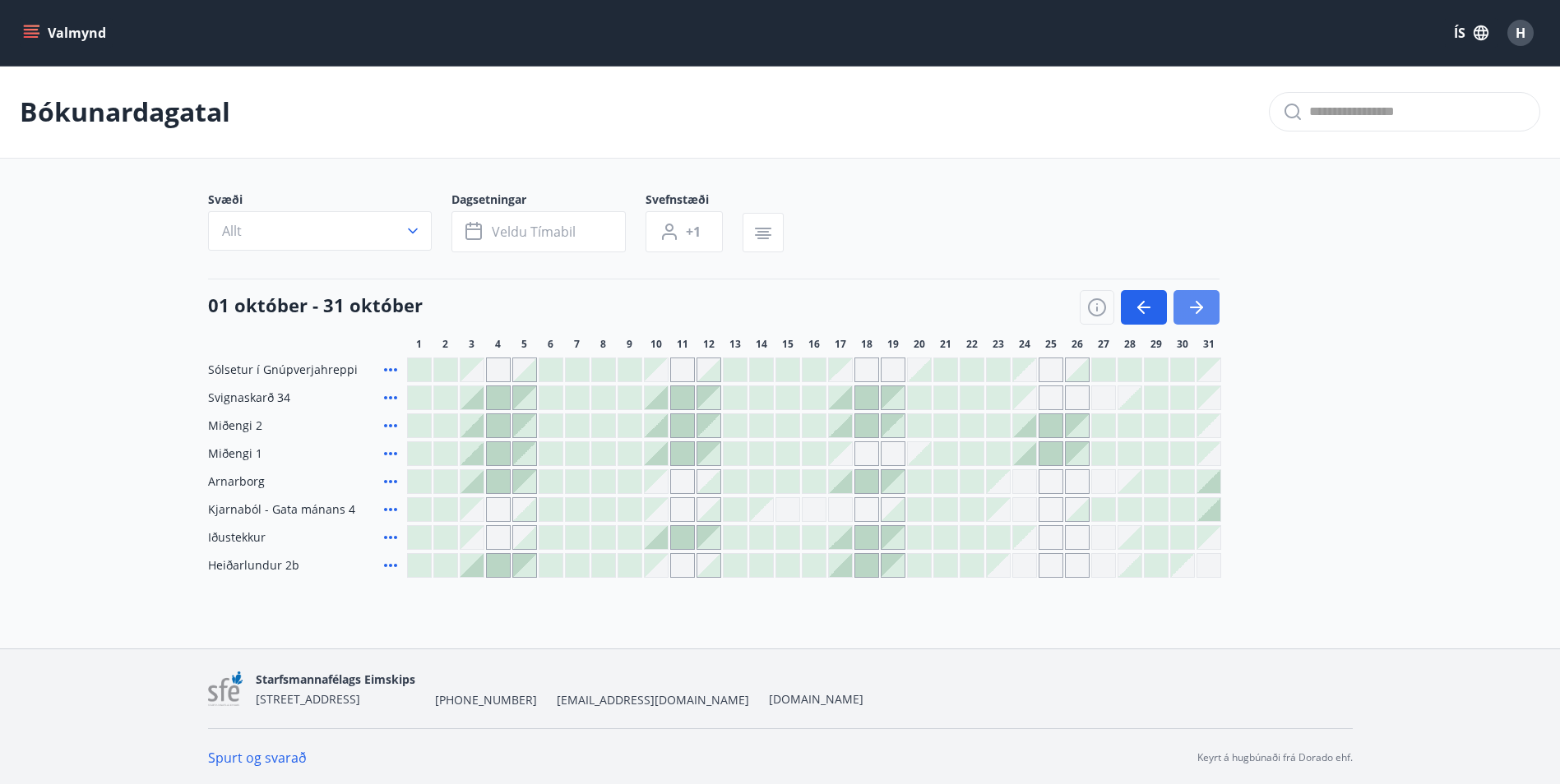
click at [1193, 312] on icon "button" at bounding box center [1197, 308] width 20 height 20
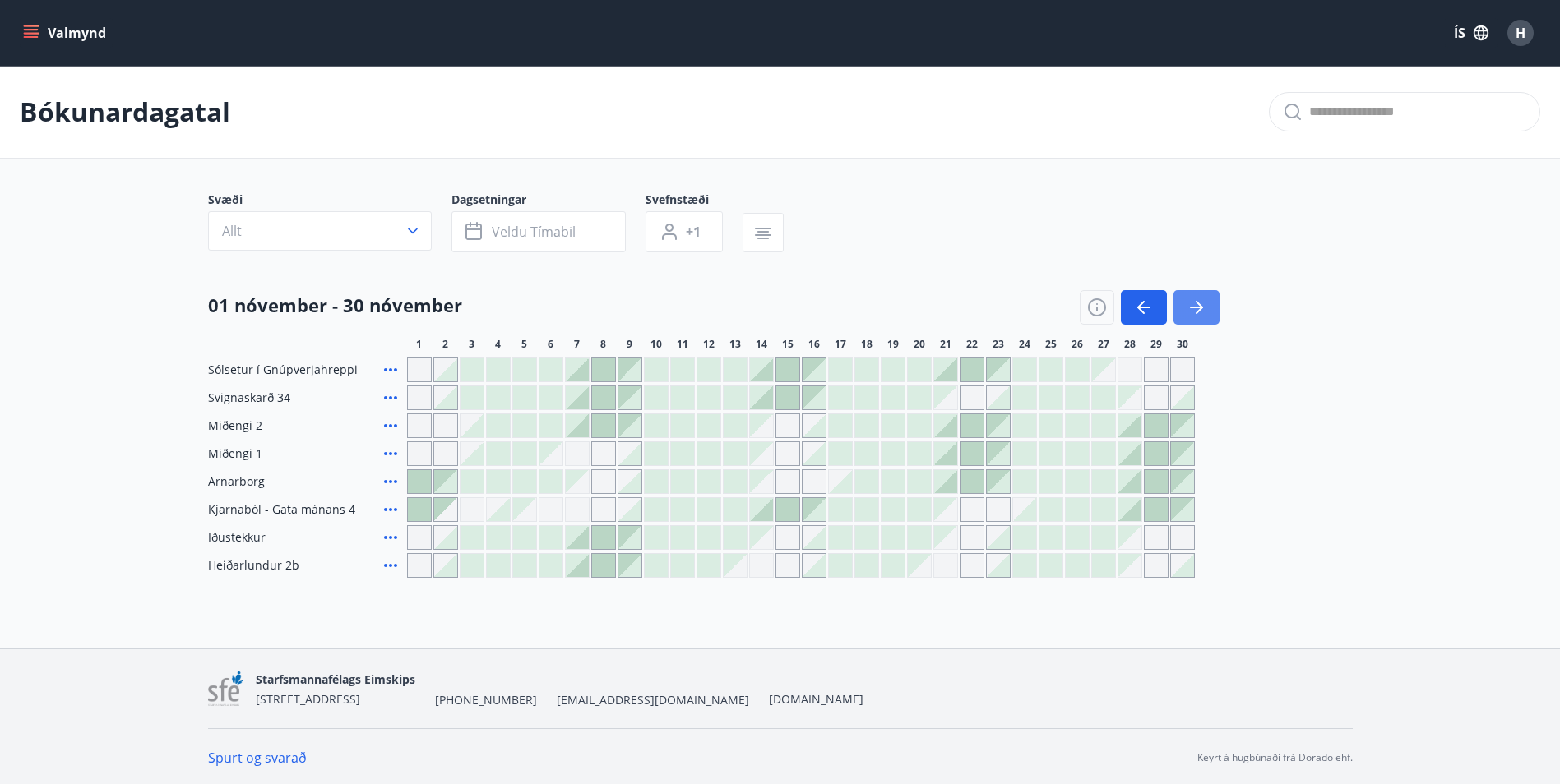
click at [1193, 312] on icon "button" at bounding box center [1197, 308] width 20 height 20
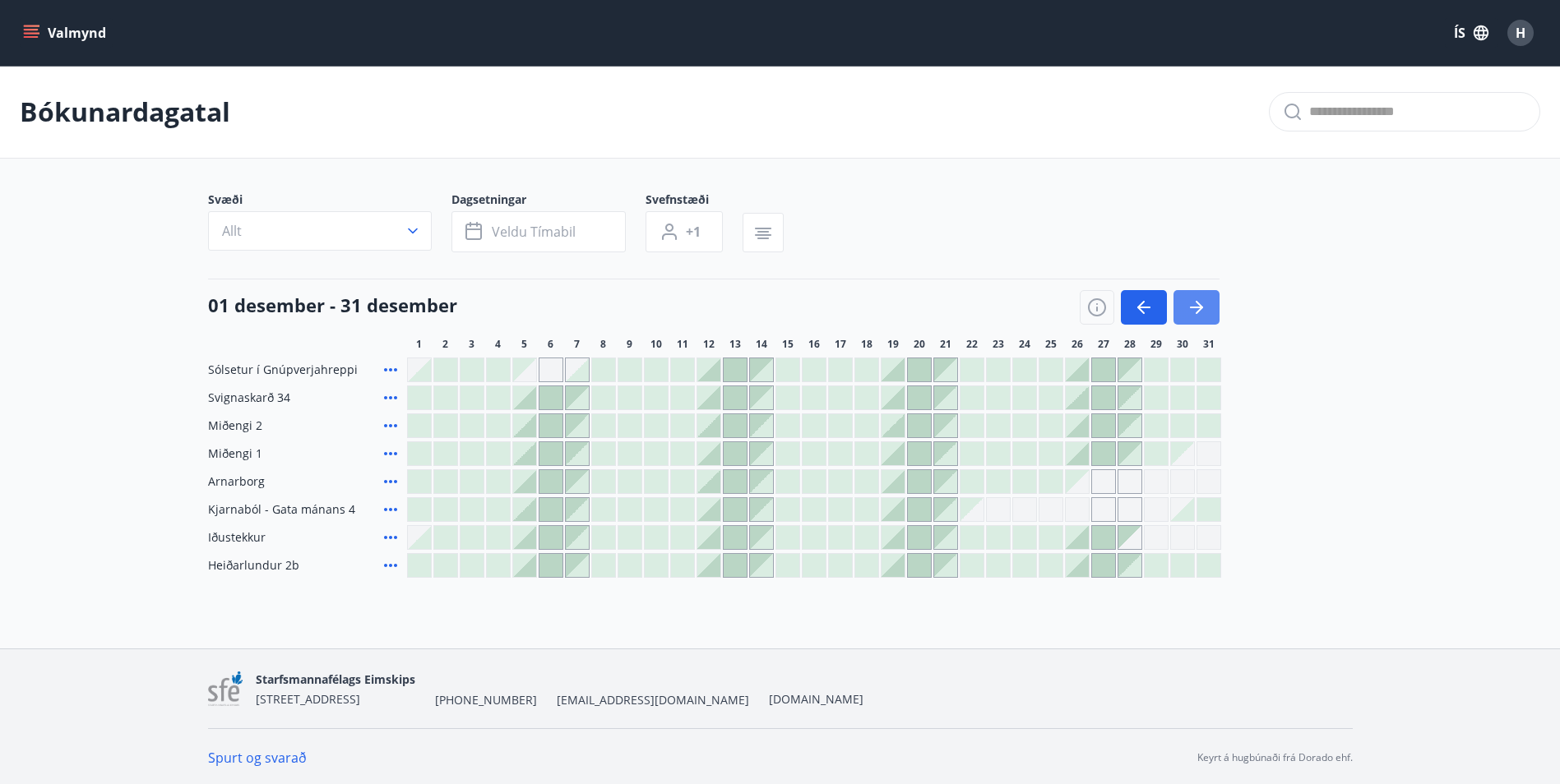
click at [1193, 312] on icon "button" at bounding box center [1197, 308] width 20 height 20
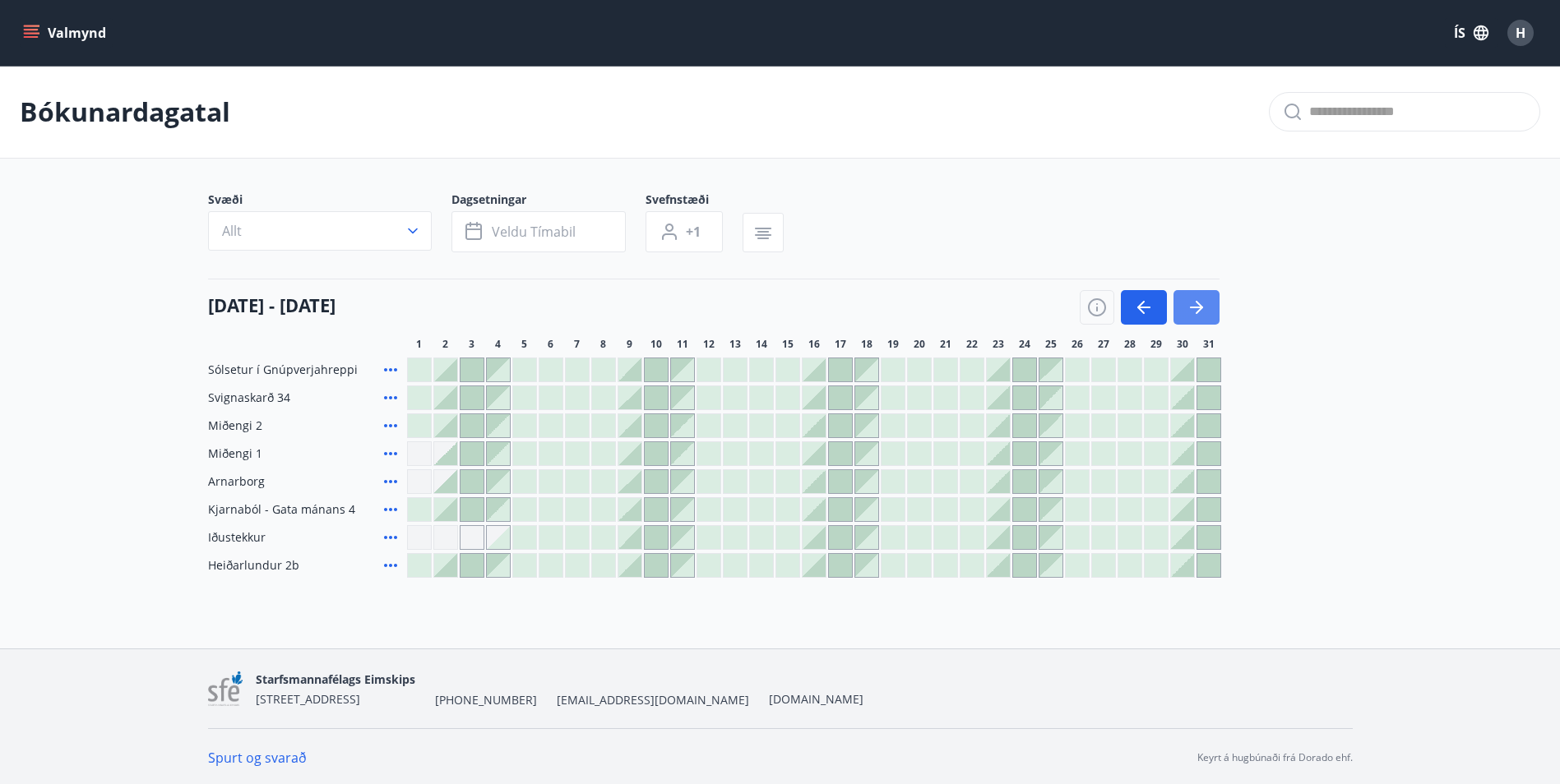
click at [1193, 312] on icon "button" at bounding box center [1197, 308] width 20 height 20
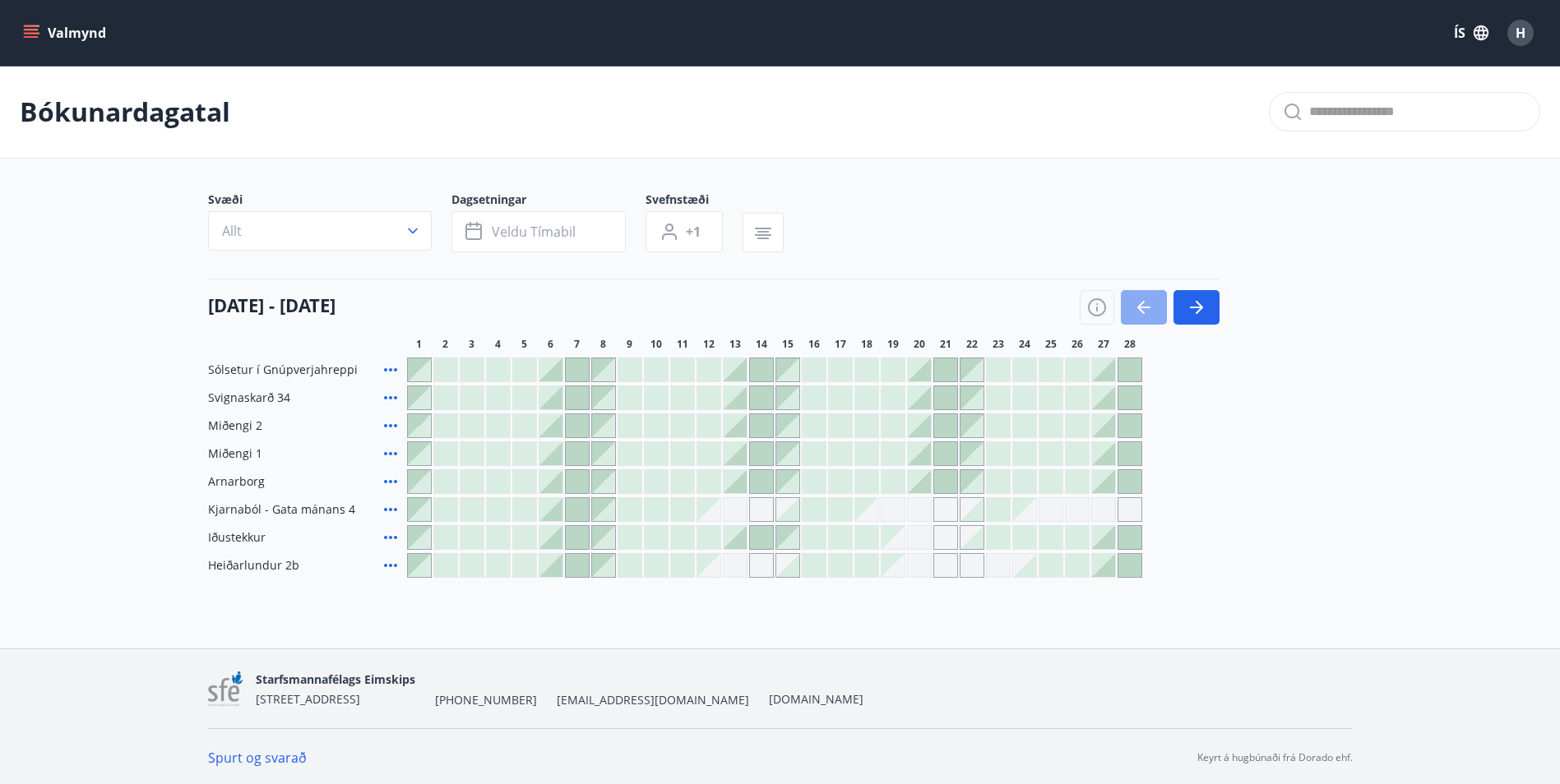
click at [1151, 299] on icon "button" at bounding box center [1144, 308] width 20 height 20
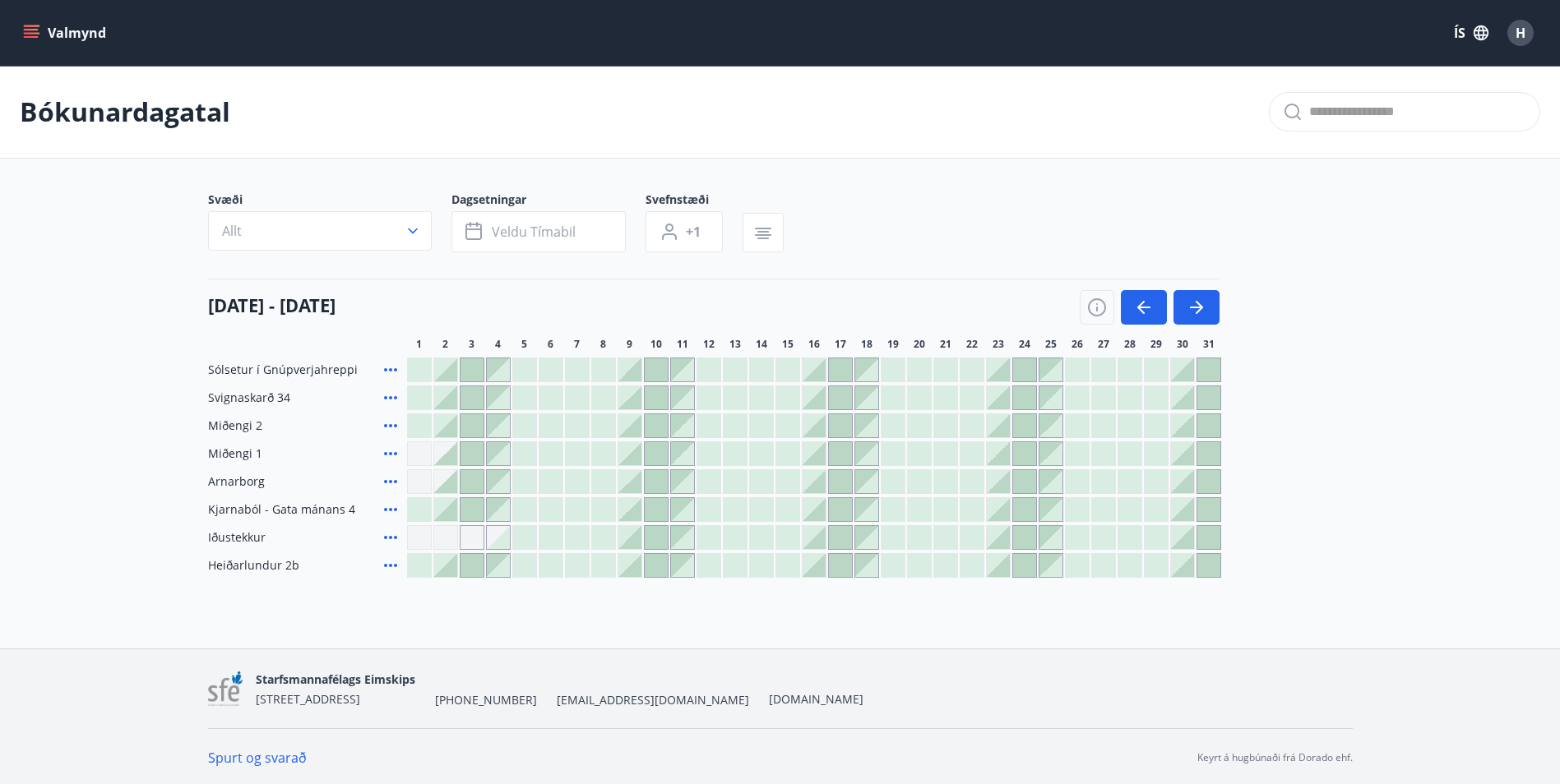
click at [37, 23] on button "Valmynd" at bounding box center [66, 33] width 93 height 30
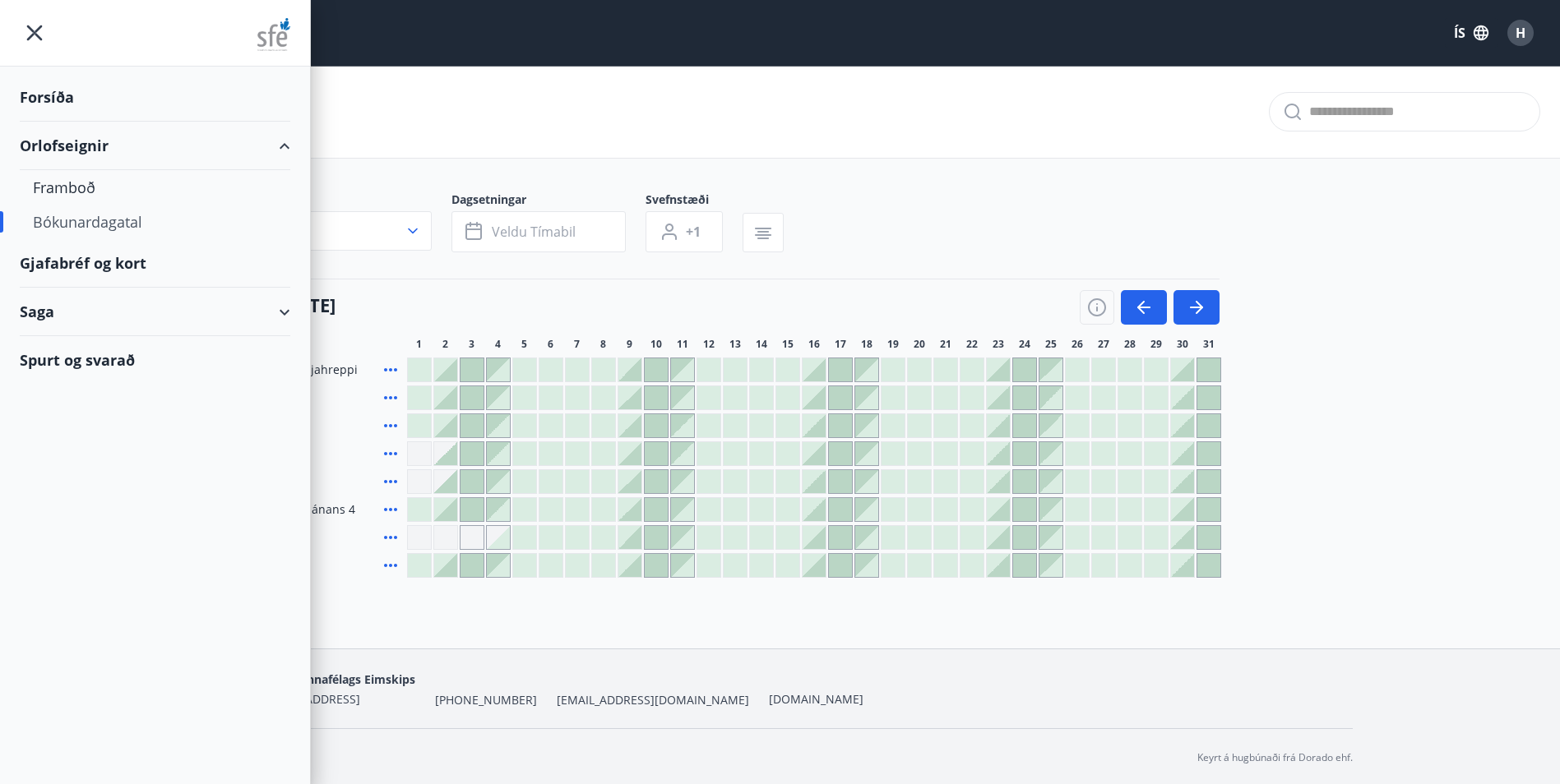
click at [73, 259] on div "Gjafabréf og kort" at bounding box center [154, 264] width 270 height 49
